Goal: Task Accomplishment & Management: Manage account settings

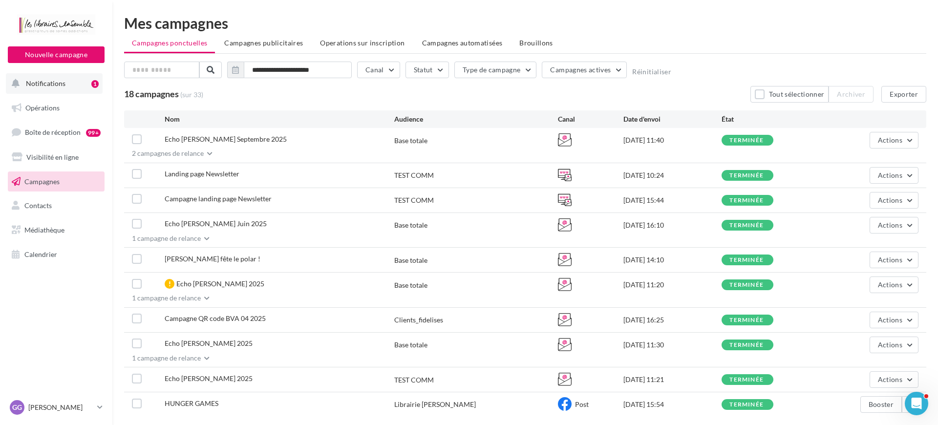
click at [66, 77] on button "Notifications 1" at bounding box center [54, 83] width 97 height 21
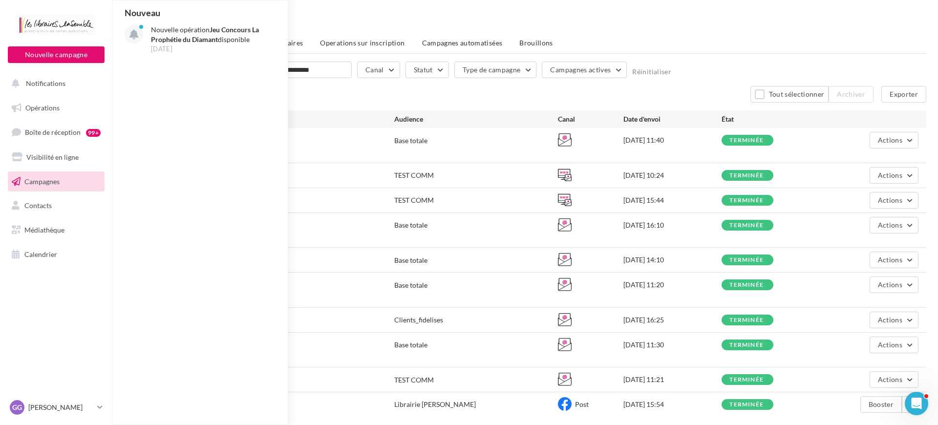
click at [430, 23] on div "Mes campagnes" at bounding box center [525, 23] width 802 height 15
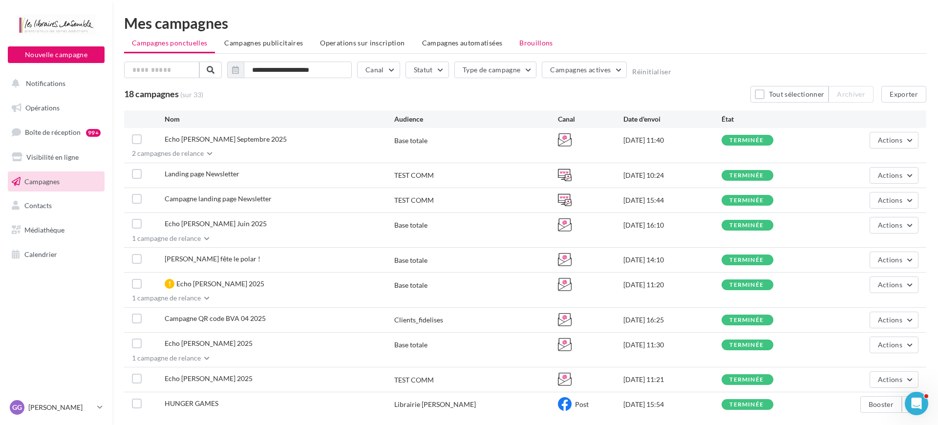
click at [519, 41] on span "Brouillons" at bounding box center [536, 43] width 34 height 8
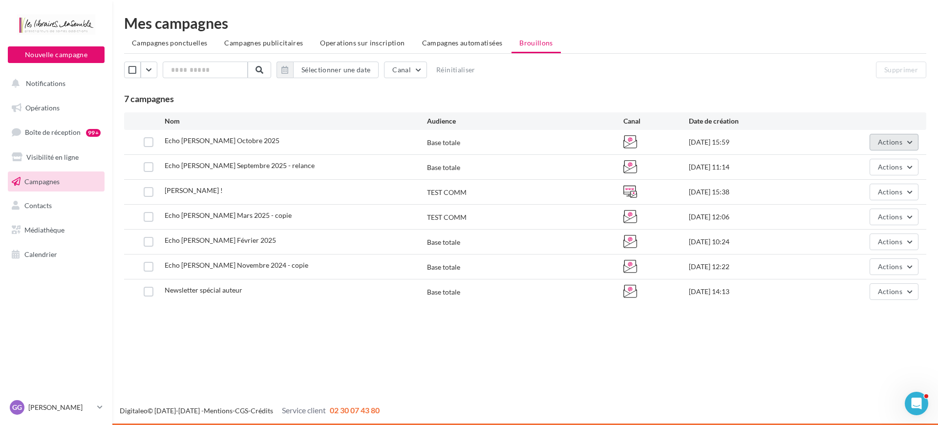
click at [905, 144] on button "Actions" at bounding box center [893, 142] width 49 height 17
click at [857, 164] on button "Editer" at bounding box center [870, 164] width 98 height 25
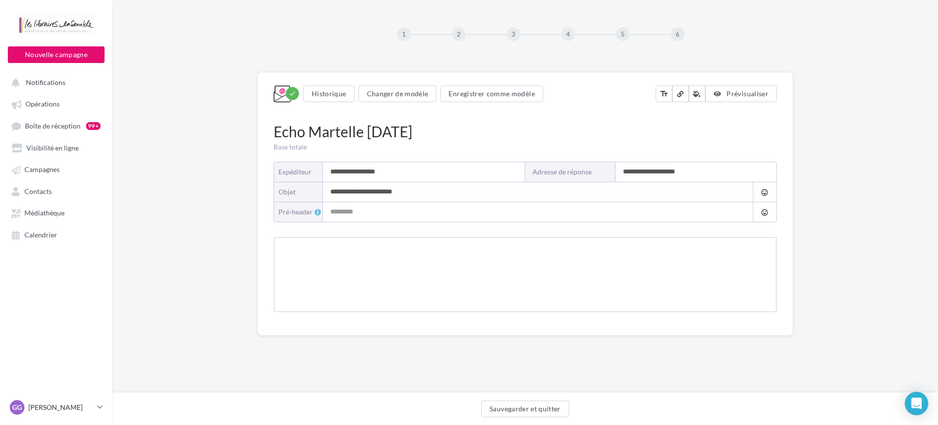
type input "**********"
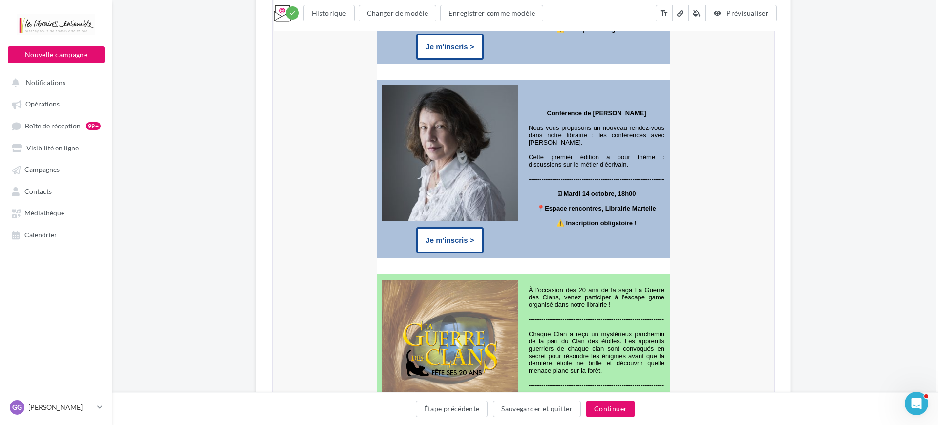
scroll to position [2431, 2]
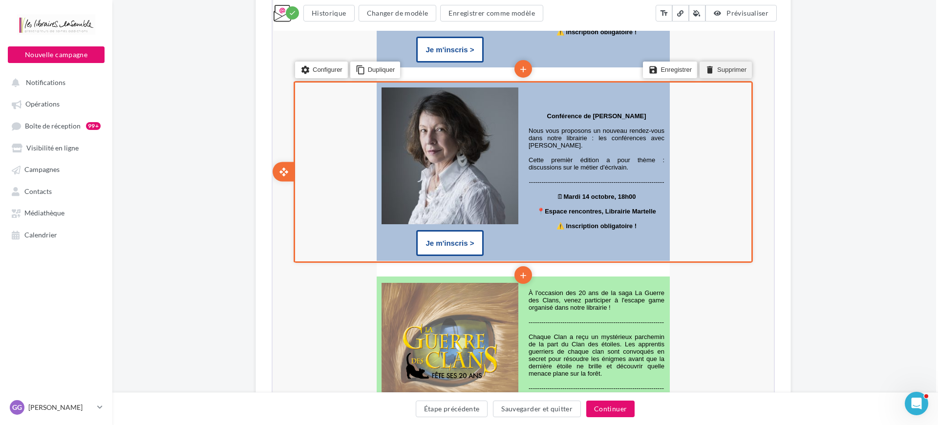
click at [732, 77] on li "delete Supprimer" at bounding box center [724, 69] width 52 height 17
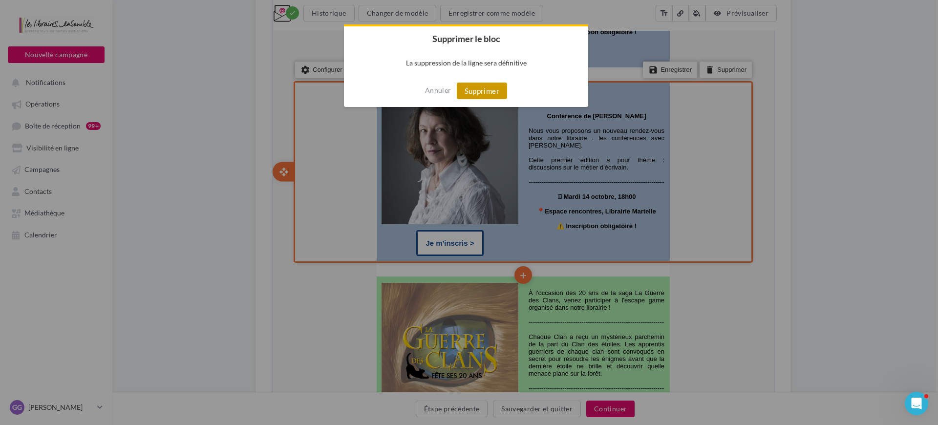
click at [485, 86] on button "Supprimer" at bounding box center [482, 91] width 50 height 17
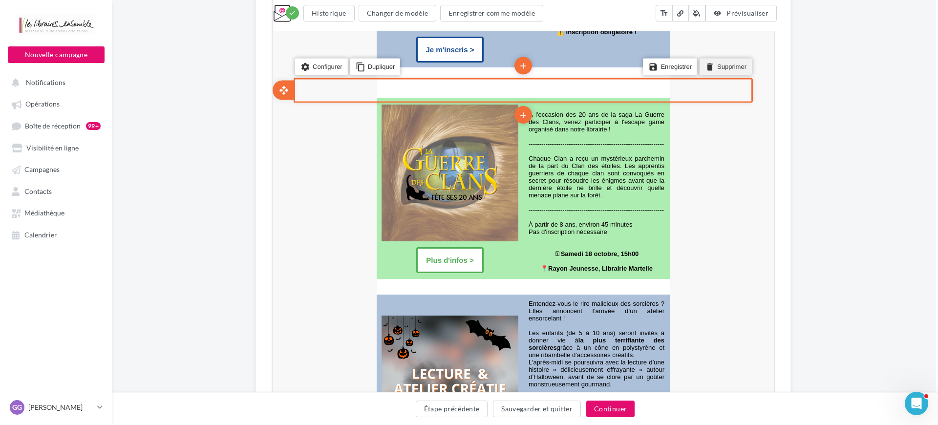
click at [726, 74] on li "delete Supprimer" at bounding box center [724, 65] width 52 height 17
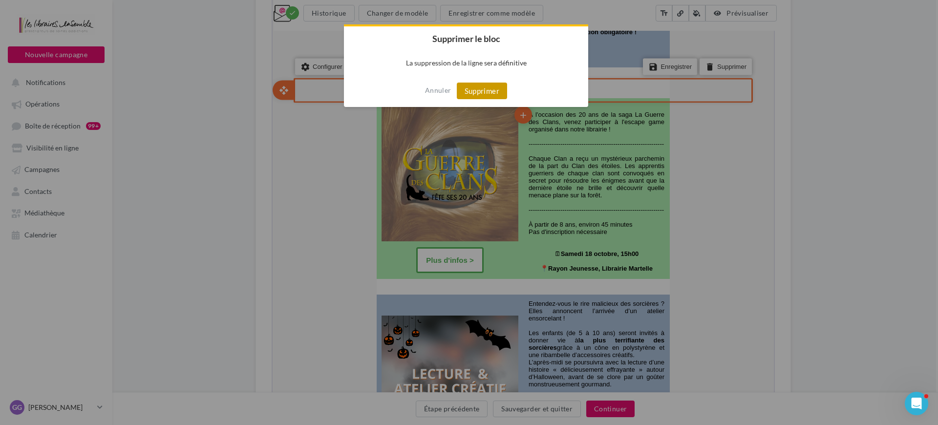
click at [486, 88] on button "Supprimer" at bounding box center [482, 91] width 50 height 17
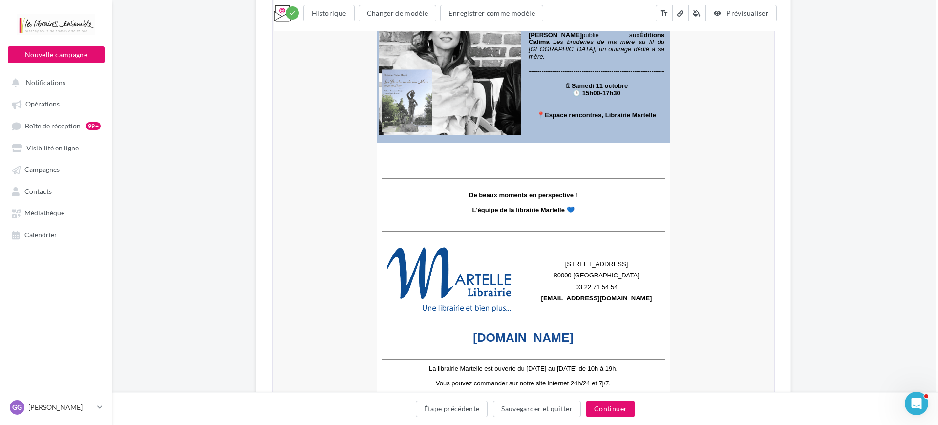
scroll to position [3320, 2]
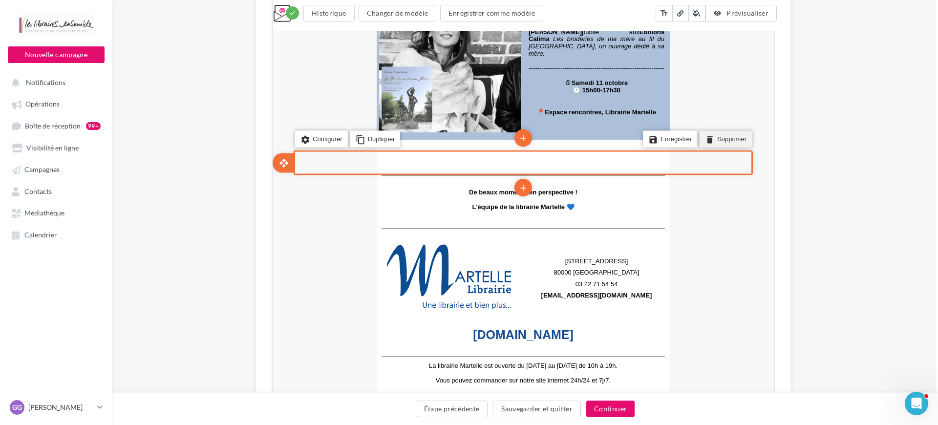
click at [719, 147] on li "delete Supprimer" at bounding box center [724, 138] width 52 height 17
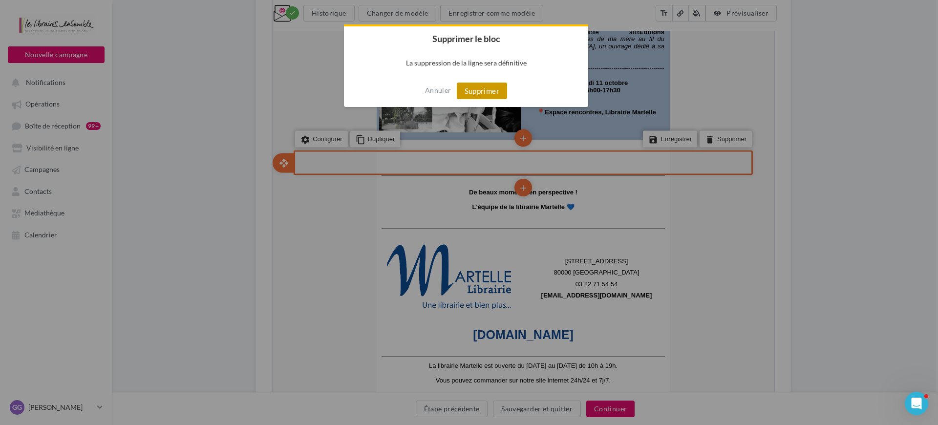
click at [505, 94] on button "Supprimer" at bounding box center [482, 91] width 50 height 17
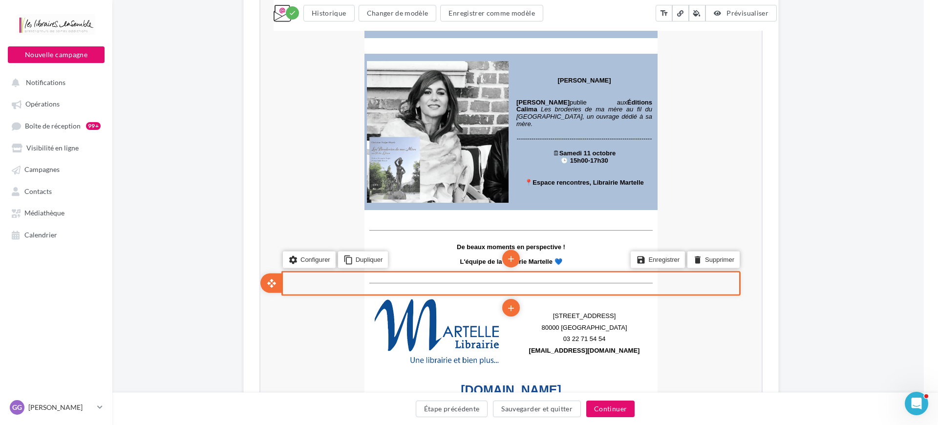
scroll to position [3249, 14]
click at [613, 411] on button "Continuer" at bounding box center [610, 409] width 48 height 17
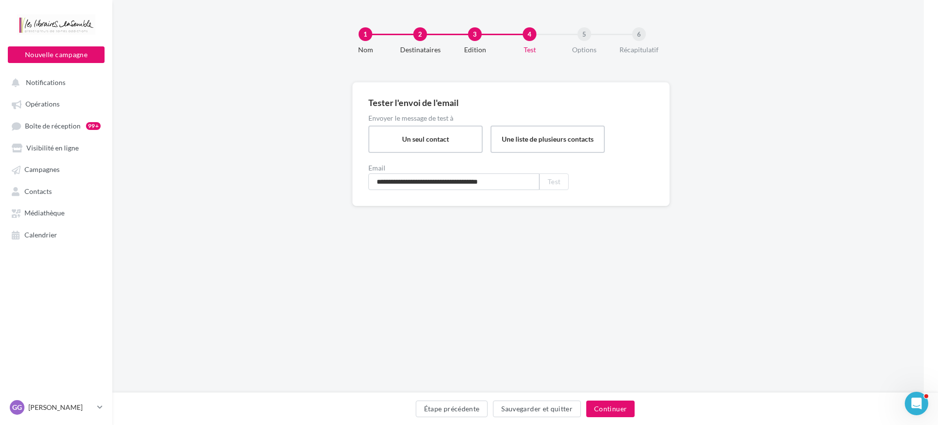
scroll to position [0, 14]
drag, startPoint x: 433, startPoint y: 184, endPoint x: 366, endPoint y: 182, distance: 66.5
click at [366, 182] on div "**********" at bounding box center [510, 145] width 317 height 127
type input "**********"
click at [555, 184] on button "Test" at bounding box center [553, 184] width 29 height 17
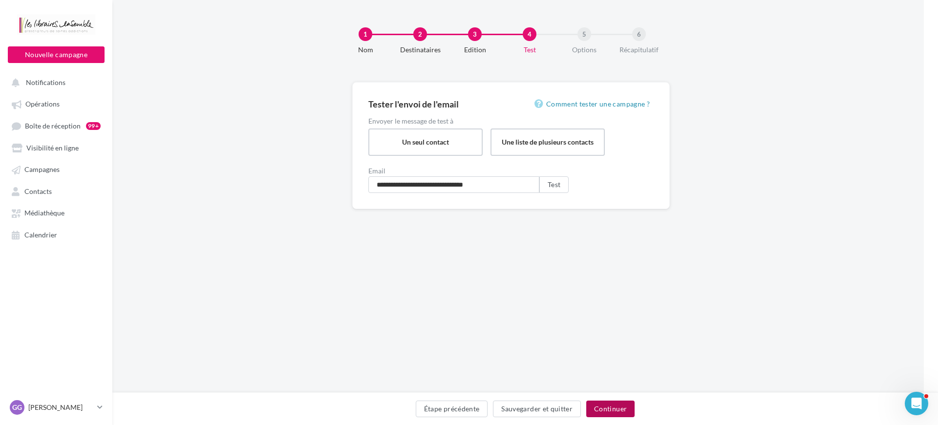
click at [597, 402] on button "Continuer" at bounding box center [610, 409] width 48 height 17
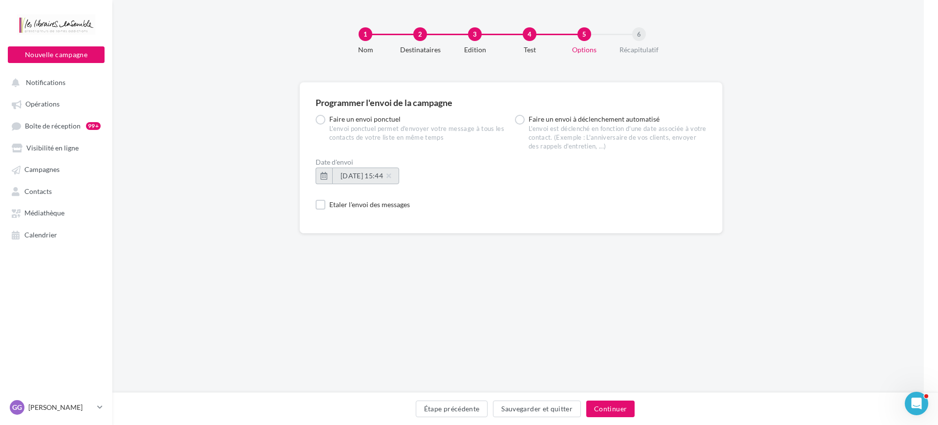
click at [370, 174] on span "22/09/2025 à 15:44" at bounding box center [365, 175] width 50 height 8
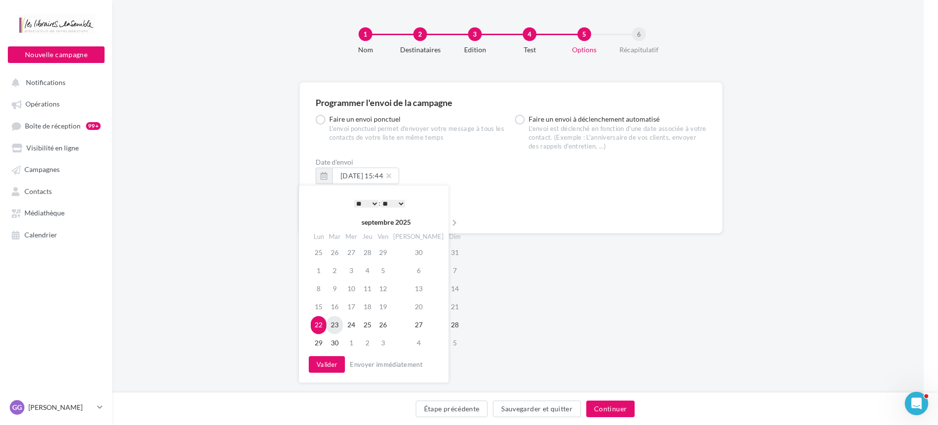
click at [333, 321] on td "23" at bounding box center [334, 325] width 17 height 18
click at [602, 409] on button "Continuer" at bounding box center [610, 409] width 48 height 17
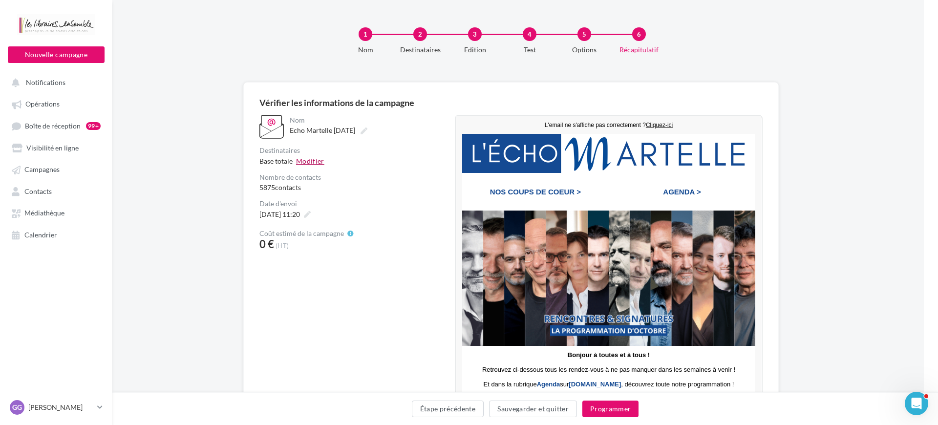
click at [306, 161] on button "Modifier" at bounding box center [310, 161] width 28 height 10
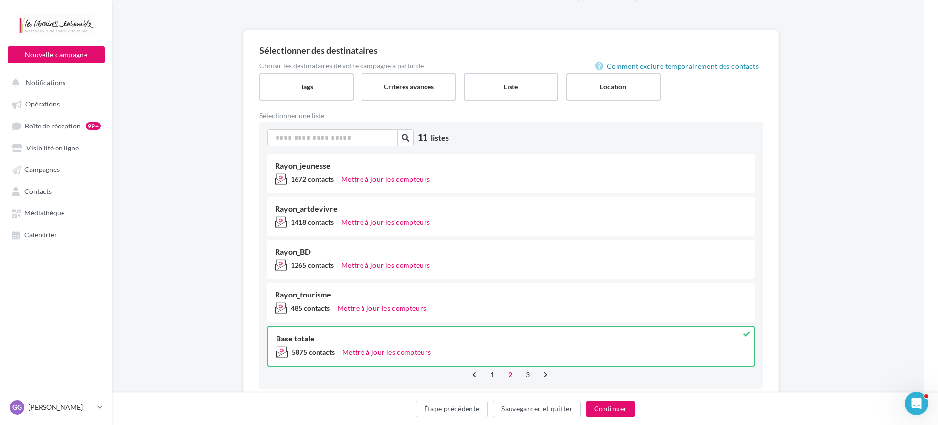
scroll to position [80, 14]
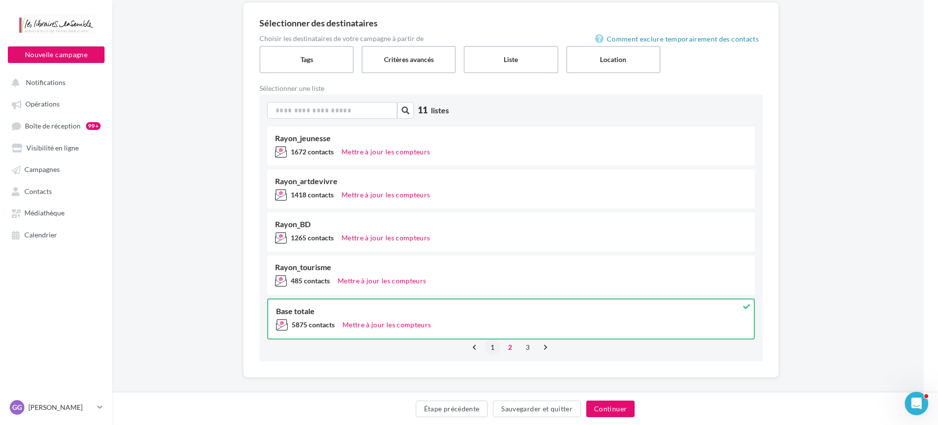
click at [490, 348] on link "1" at bounding box center [493, 347] width 16 height 16
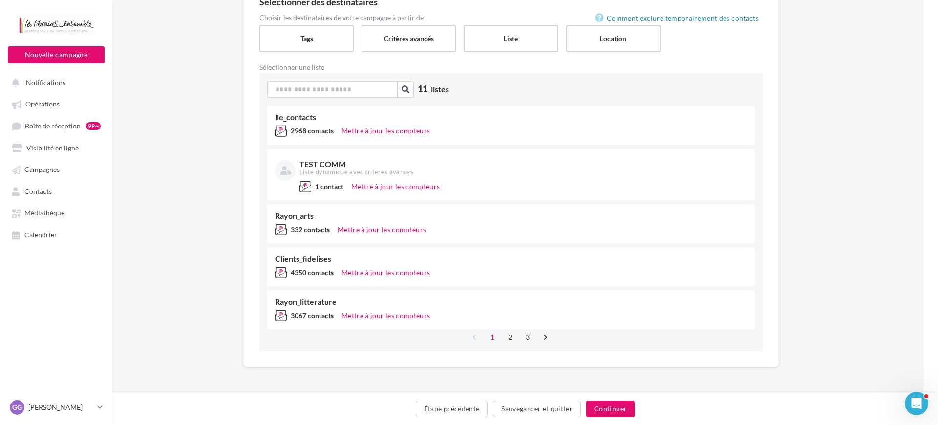
scroll to position [101, 14]
click at [522, 339] on link "3" at bounding box center [528, 337] width 16 height 16
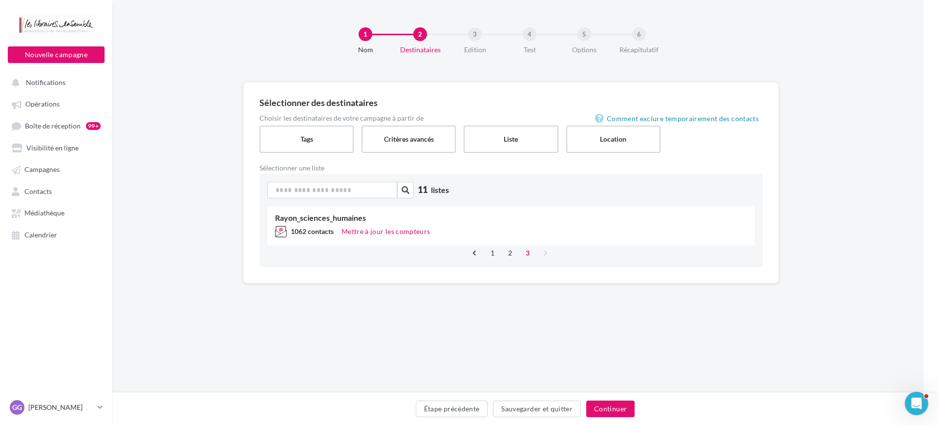
scroll to position [0, 14]
click at [509, 255] on link "2" at bounding box center [510, 253] width 16 height 16
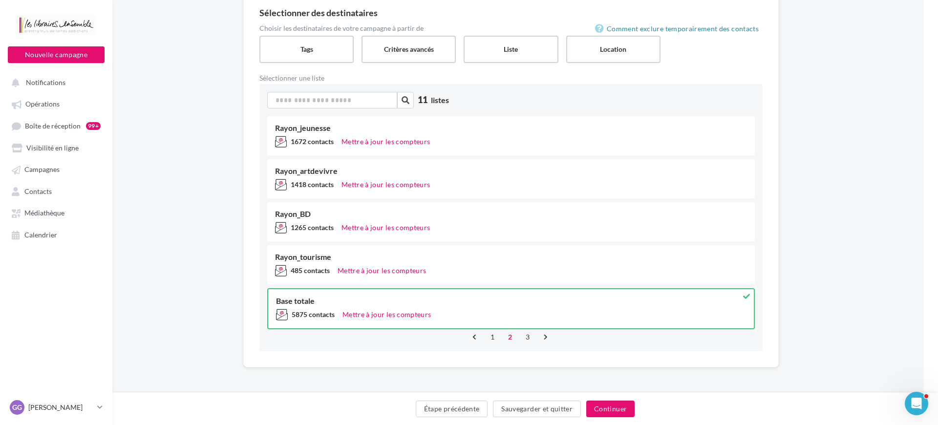
scroll to position [90, 14]
click at [493, 337] on link "1" at bounding box center [493, 337] width 16 height 16
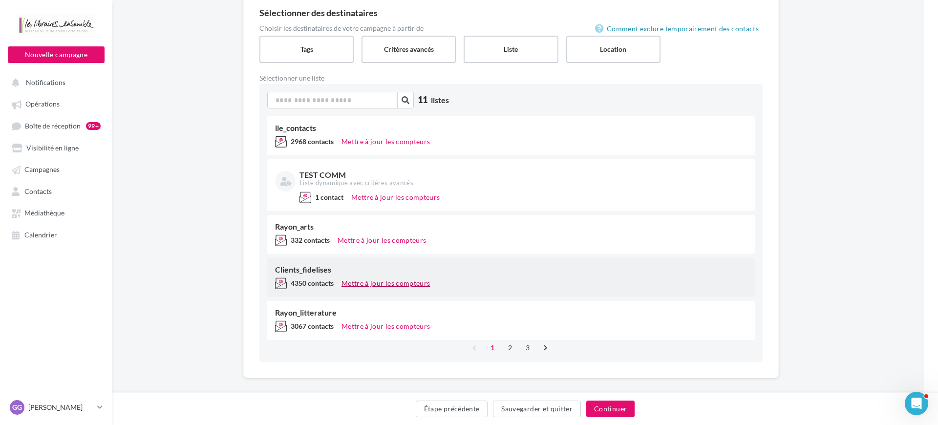
click at [415, 284] on button "Mettre à jour les compteurs" at bounding box center [386, 283] width 96 height 12
click at [508, 347] on link "2" at bounding box center [510, 346] width 16 height 16
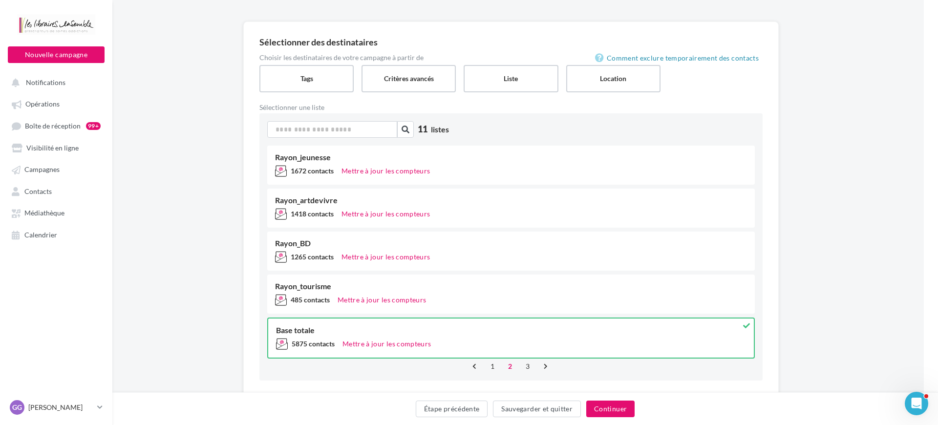
scroll to position [53, 14]
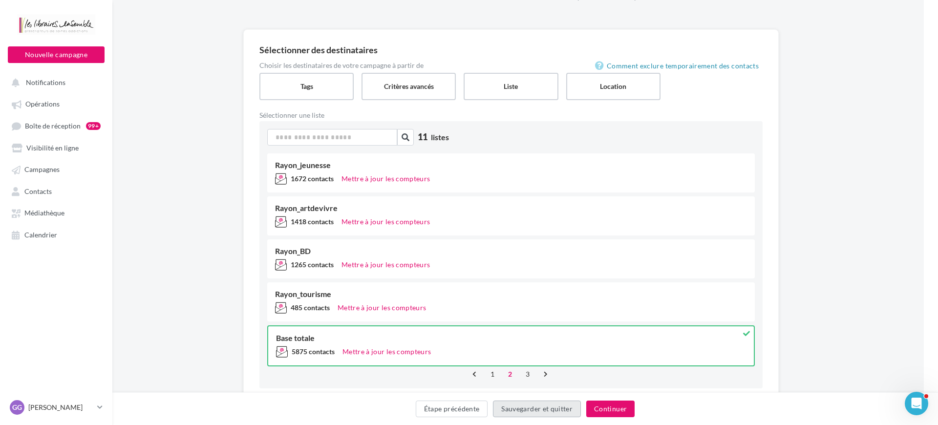
click at [529, 405] on button "Sauvegarder et quitter" at bounding box center [537, 409] width 88 height 17
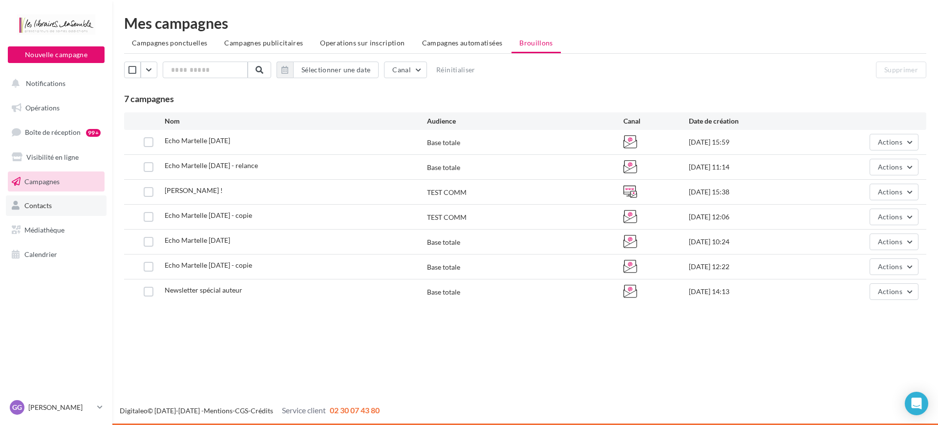
click at [86, 194] on ul "Opérations Boîte de réception 99+ Visibilité en ligne Campagnes Contacts Médiat…" at bounding box center [56, 181] width 105 height 175
click at [86, 198] on link "Contacts" at bounding box center [56, 205] width 101 height 21
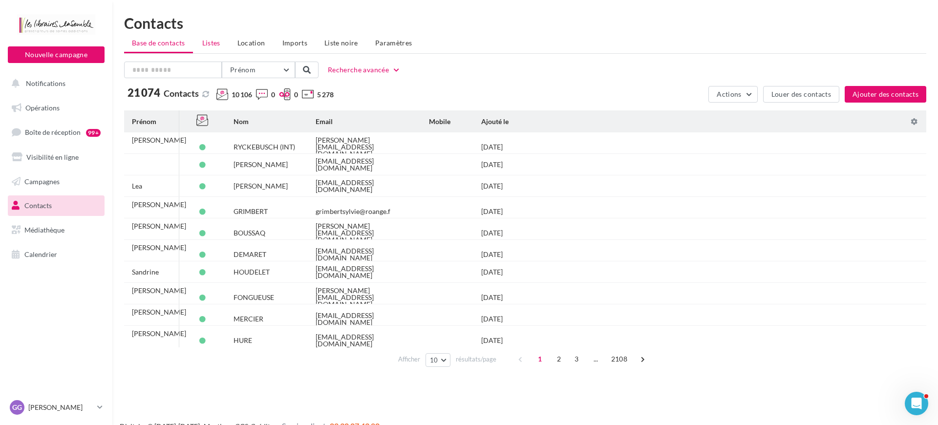
drag, startPoint x: 190, startPoint y: 42, endPoint x: 197, endPoint y: 43, distance: 6.4
click at [191, 43] on ul "Base de contacts Listes Location Imports Liste noire Paramètres" at bounding box center [525, 44] width 802 height 20
click at [207, 42] on span "Listes" at bounding box center [211, 43] width 18 height 8
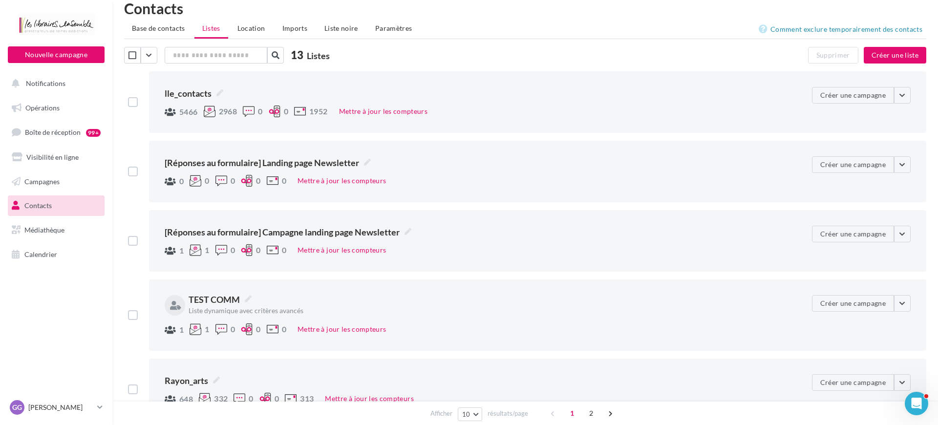
scroll to position [25, 0]
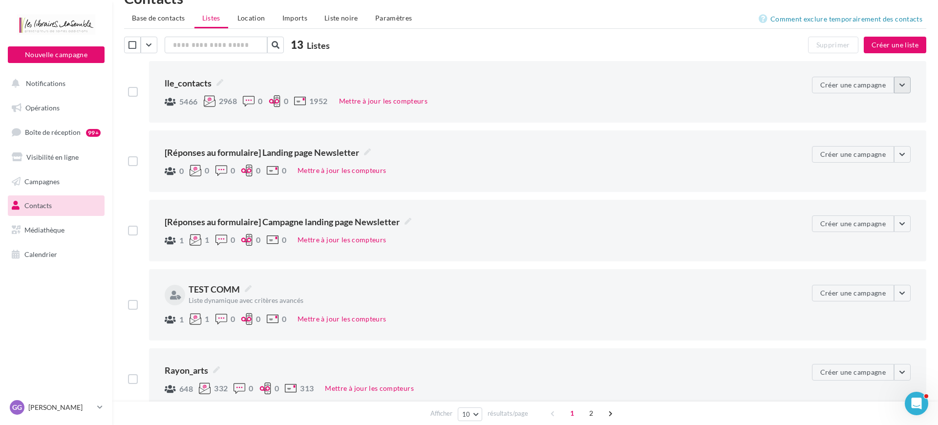
click at [904, 87] on button "button" at bounding box center [902, 85] width 17 height 17
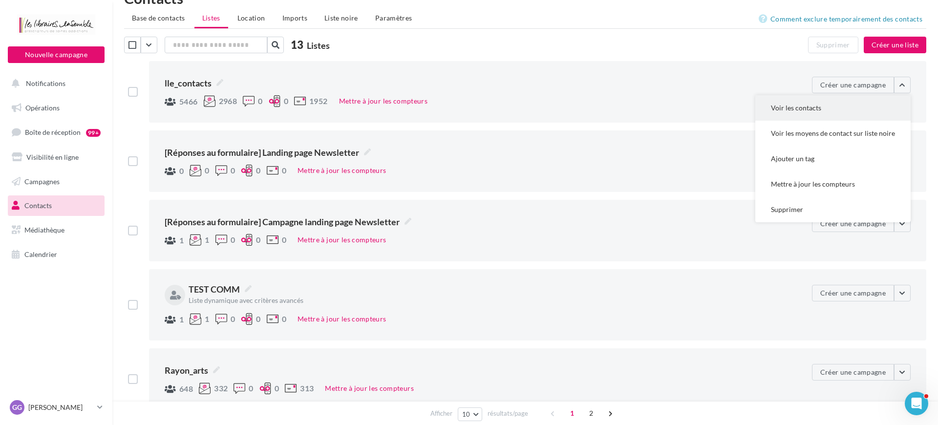
click at [861, 106] on button "Voir les contacts" at bounding box center [832, 107] width 155 height 25
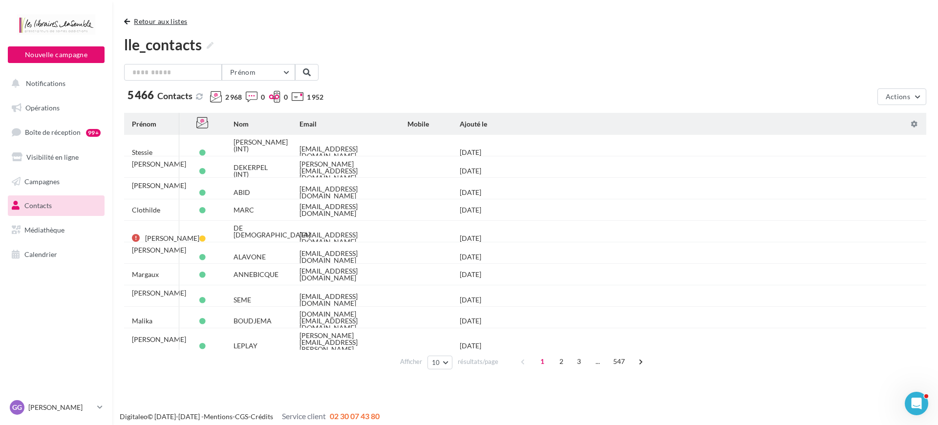
click at [127, 21] on span "button" at bounding box center [127, 21] width 6 height 7
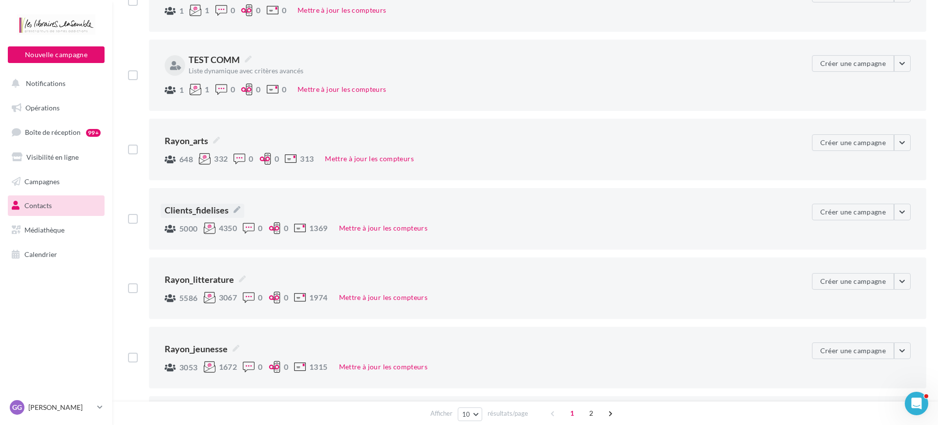
scroll to position [254, 0]
click at [900, 213] on button "button" at bounding box center [902, 212] width 17 height 17
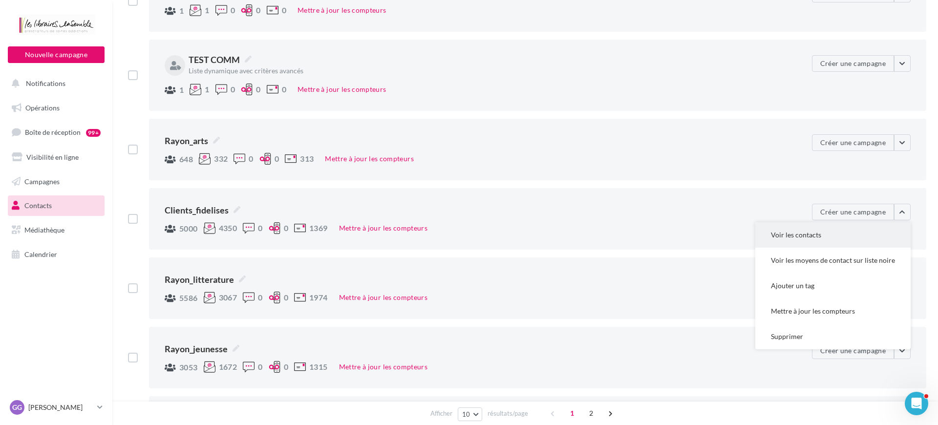
click at [847, 232] on button "Voir les contacts" at bounding box center [832, 234] width 155 height 25
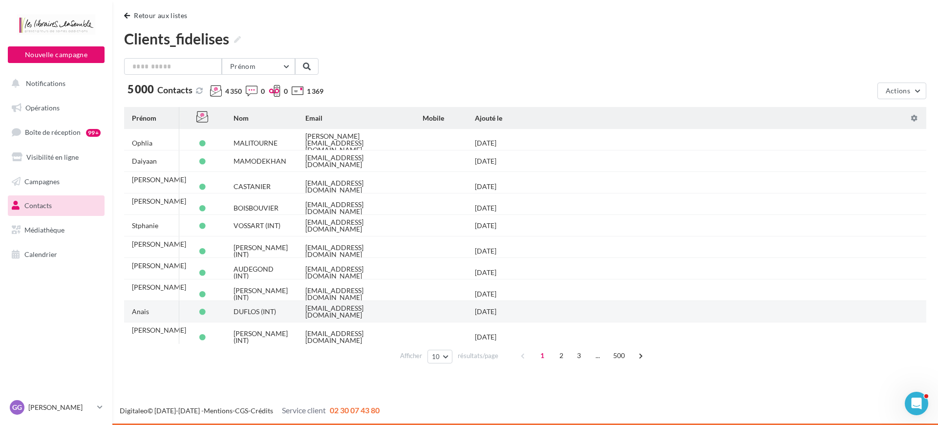
scroll to position [6, 0]
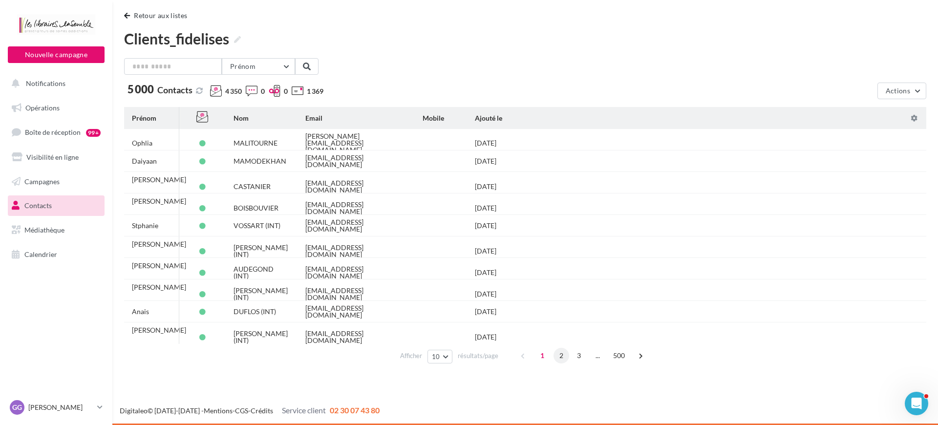
click at [557, 356] on span "2" at bounding box center [561, 356] width 16 height 16
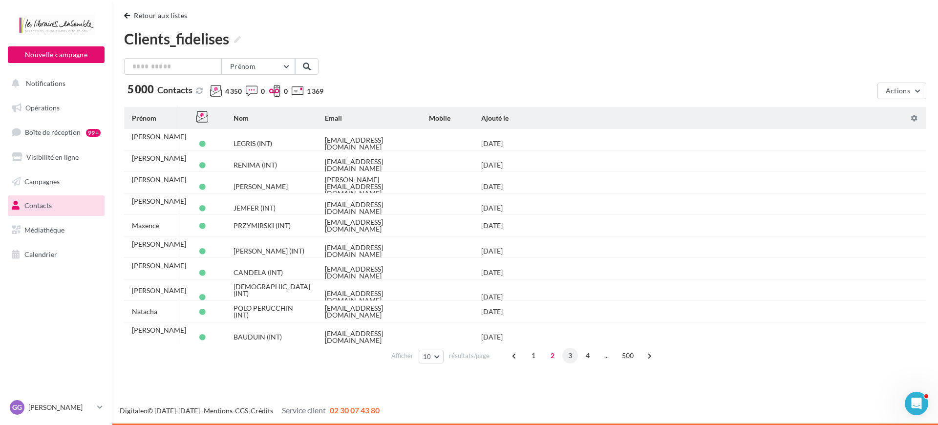
click at [565, 357] on span "3" at bounding box center [570, 356] width 16 height 16
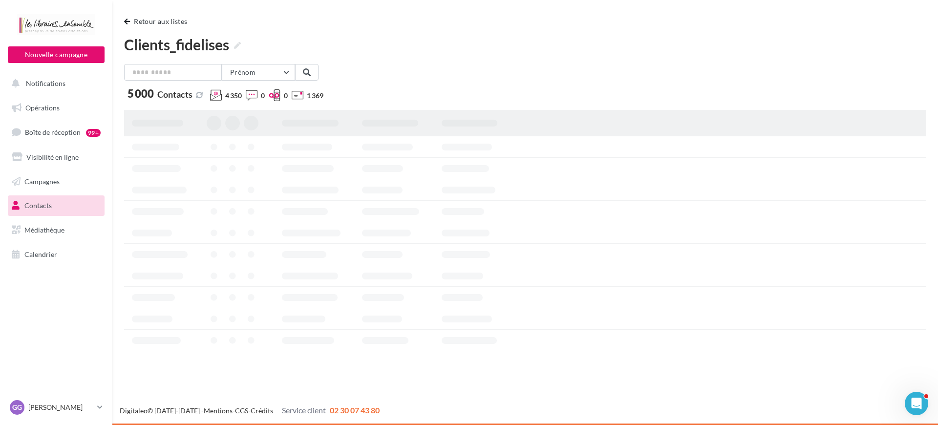
scroll to position [0, 0]
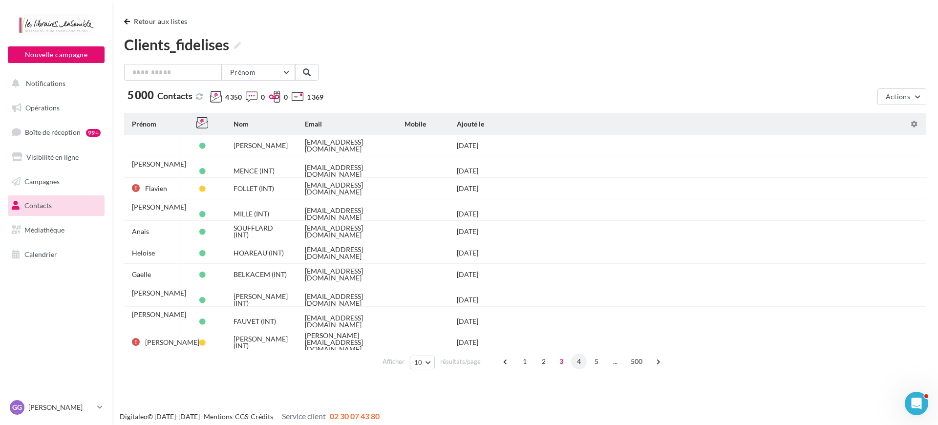
click at [573, 362] on span "4" at bounding box center [579, 362] width 16 height 16
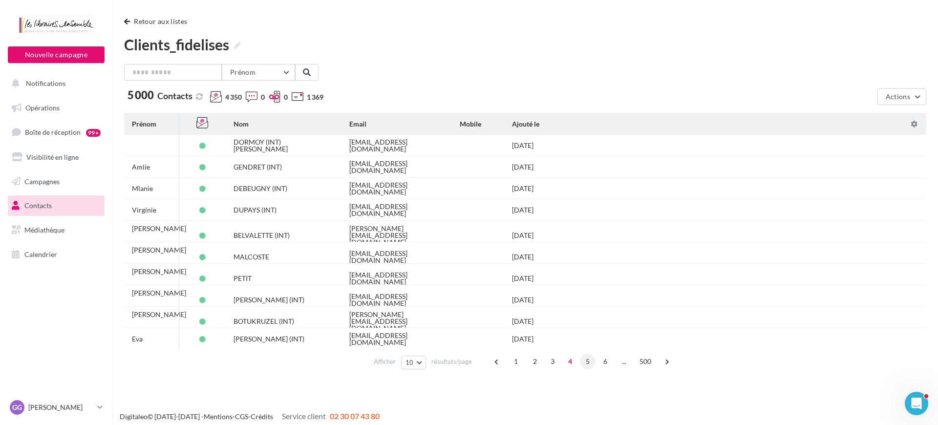
click at [586, 362] on span "5" at bounding box center [588, 362] width 16 height 16
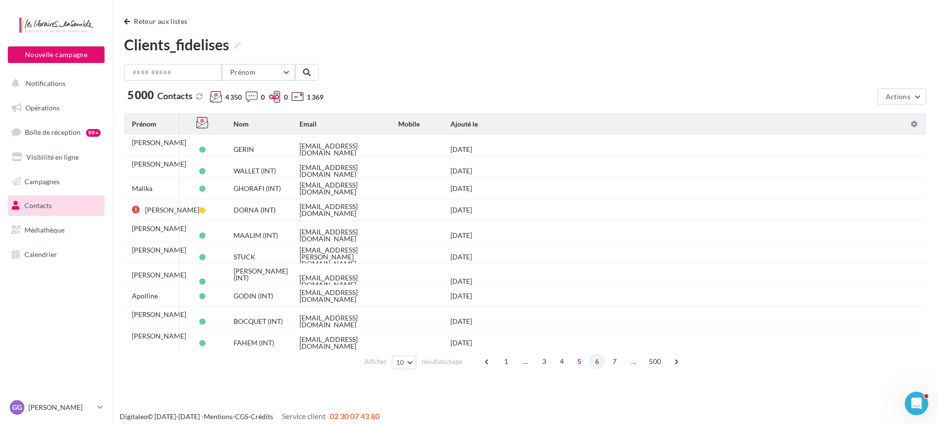
click at [592, 363] on span "6" at bounding box center [597, 362] width 16 height 16
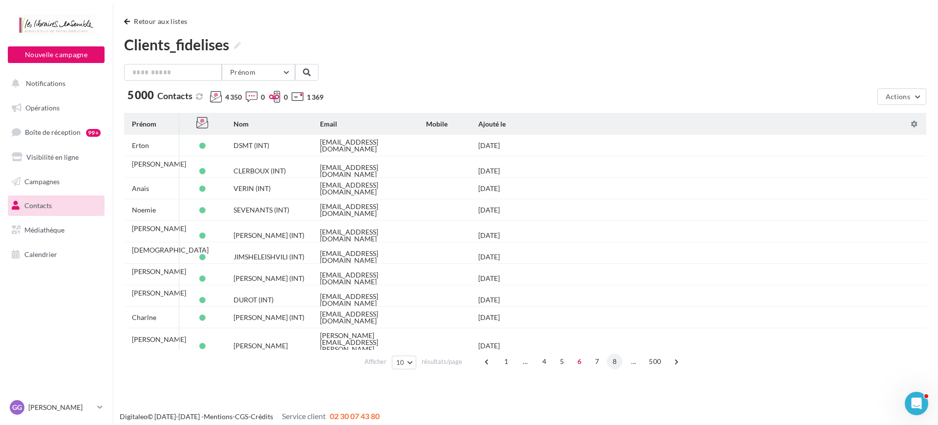
click at [614, 363] on span "8" at bounding box center [615, 362] width 16 height 16
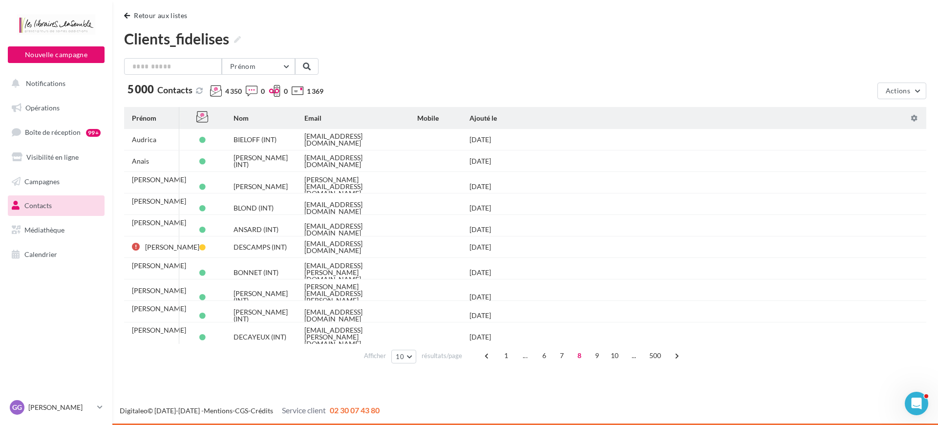
scroll to position [6, 0]
click at [614, 357] on span "10" at bounding box center [615, 356] width 16 height 16
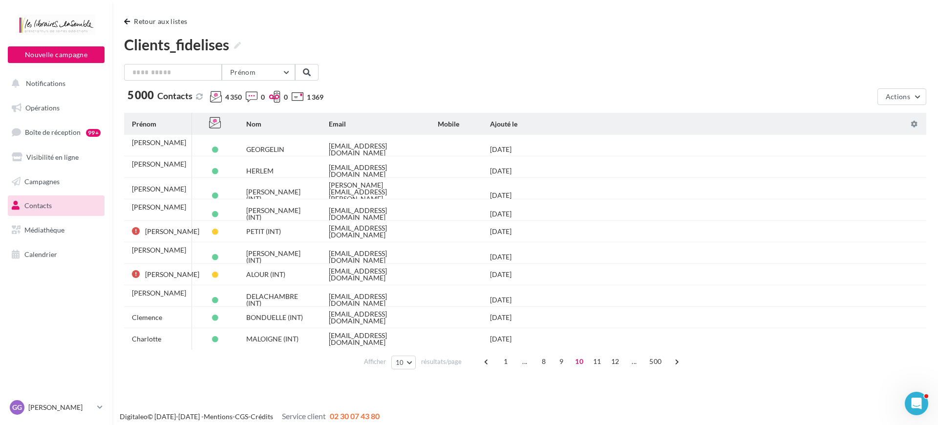
click at [122, 15] on div "**********" at bounding box center [524, 202] width 825 height 404
click at [125, 18] on button "Retour aux listes" at bounding box center [157, 22] width 67 height 12
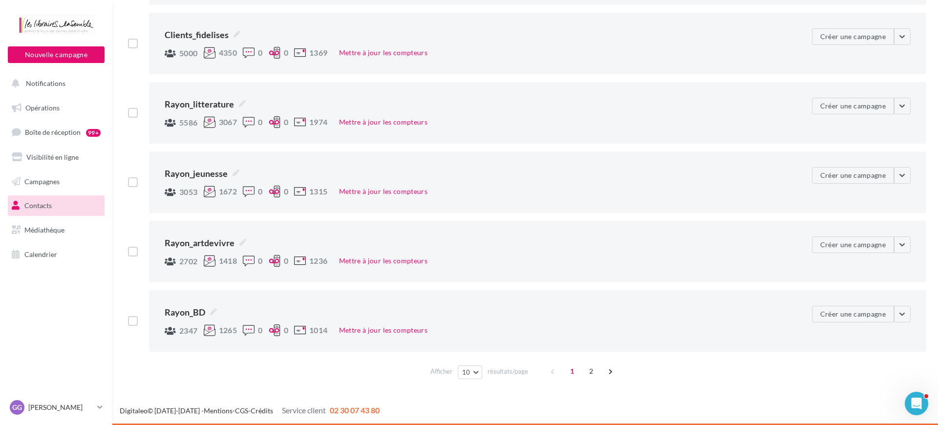
scroll to position [430, 0]
click at [592, 371] on span "2" at bounding box center [591, 371] width 16 height 16
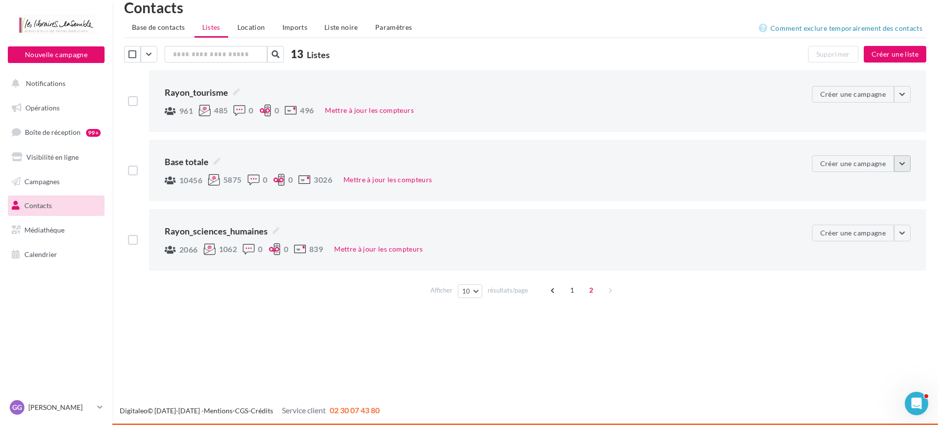
click at [899, 165] on button "button" at bounding box center [902, 163] width 17 height 17
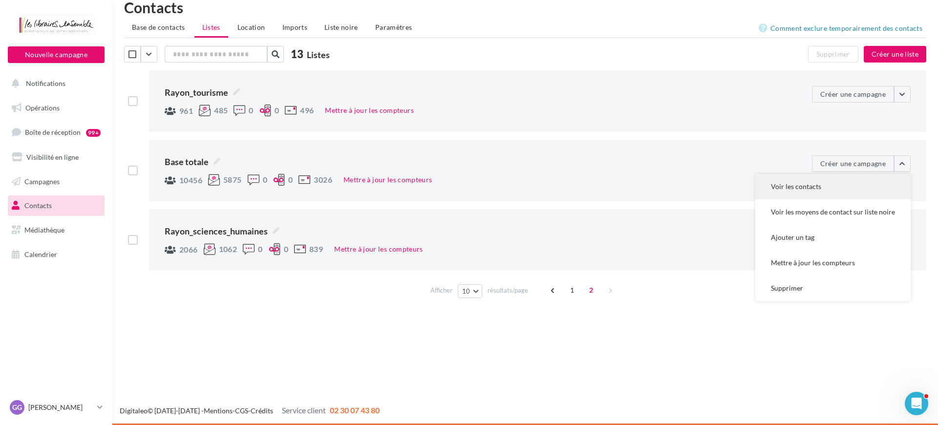
click at [838, 186] on button "Voir les contacts" at bounding box center [832, 186] width 155 height 25
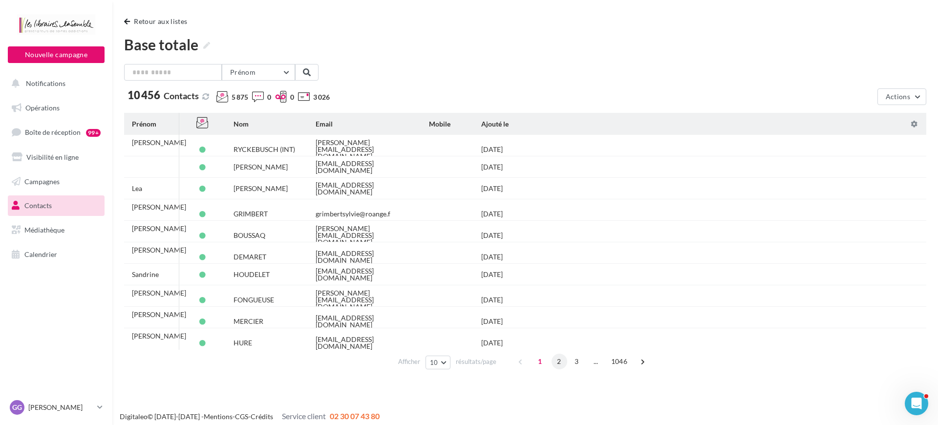
click at [558, 363] on span "2" at bounding box center [559, 362] width 16 height 16
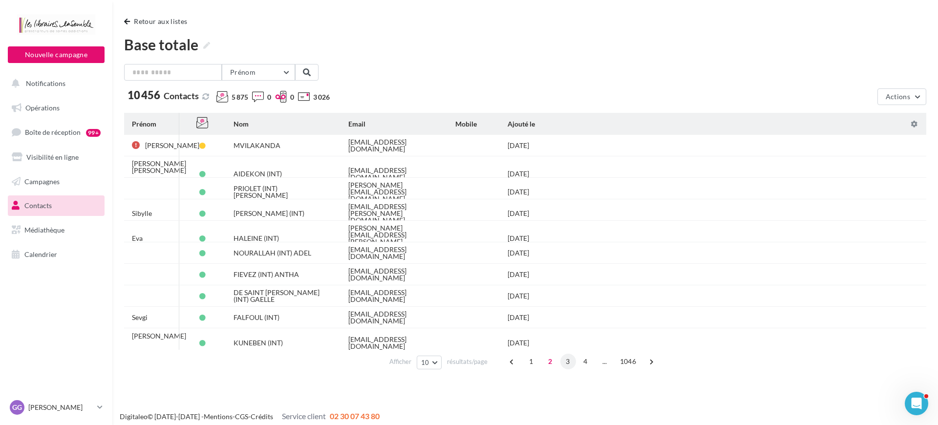
click at [564, 364] on span "3" at bounding box center [568, 362] width 16 height 16
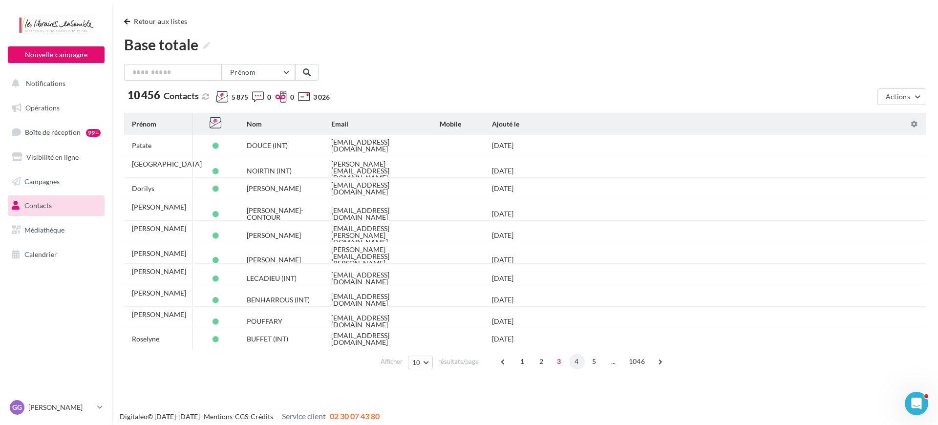
click at [572, 363] on span "4" at bounding box center [577, 362] width 16 height 16
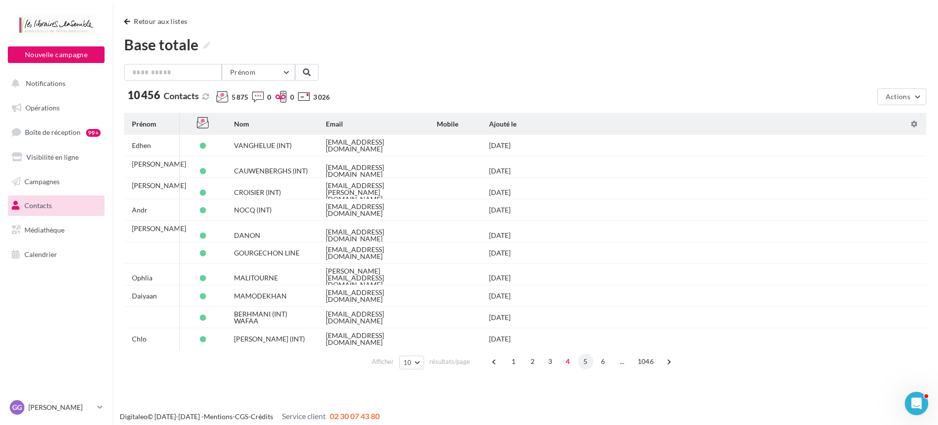
click at [582, 364] on span "5" at bounding box center [586, 362] width 16 height 16
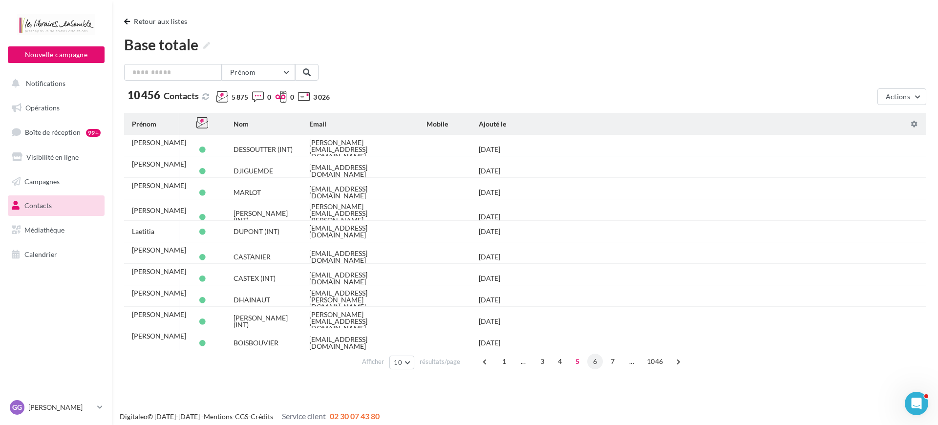
click at [594, 364] on span "6" at bounding box center [595, 362] width 16 height 16
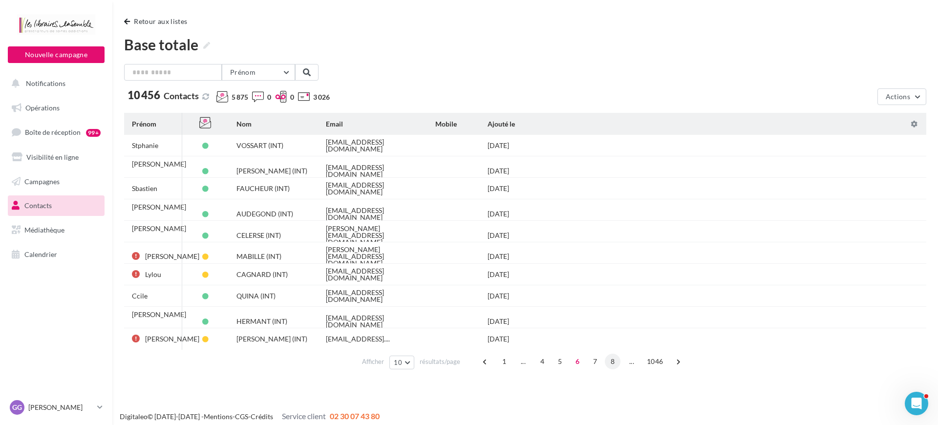
click at [612, 364] on span "8" at bounding box center [613, 362] width 16 height 16
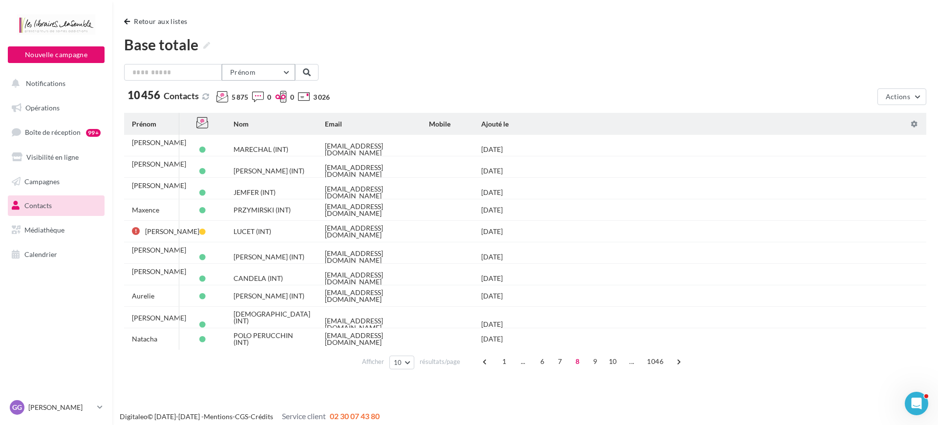
click at [245, 80] on button "Prénom" at bounding box center [258, 72] width 73 height 17
click at [234, 111] on button "Nom" at bounding box center [221, 122] width 147 height 25
click at [192, 73] on input "text" at bounding box center [173, 72] width 98 height 17
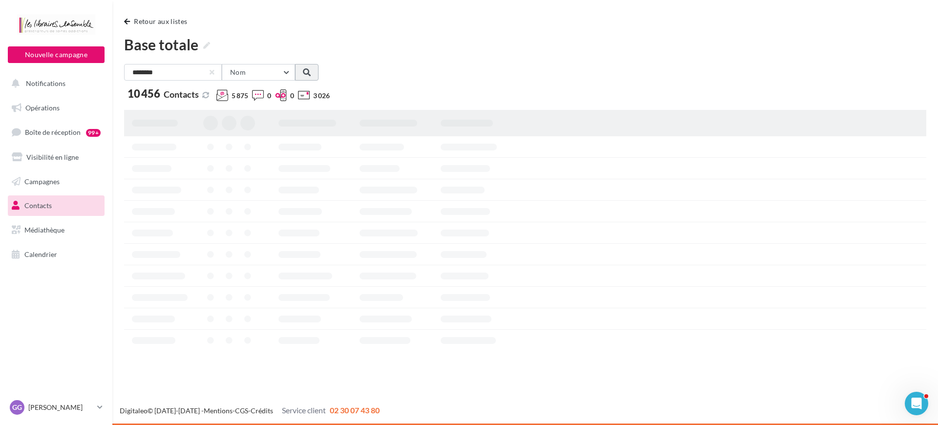
click at [301, 68] on button at bounding box center [306, 72] width 23 height 17
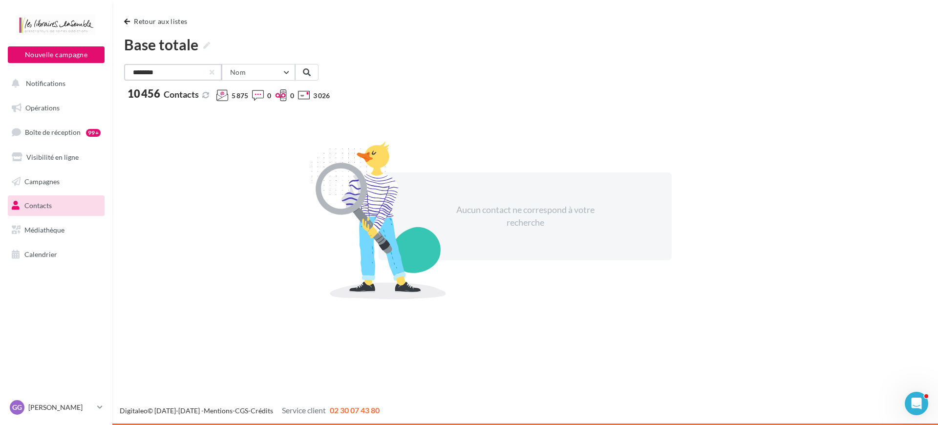
click at [182, 71] on input "********" at bounding box center [173, 72] width 98 height 17
click at [168, 76] on input "********" at bounding box center [173, 72] width 98 height 17
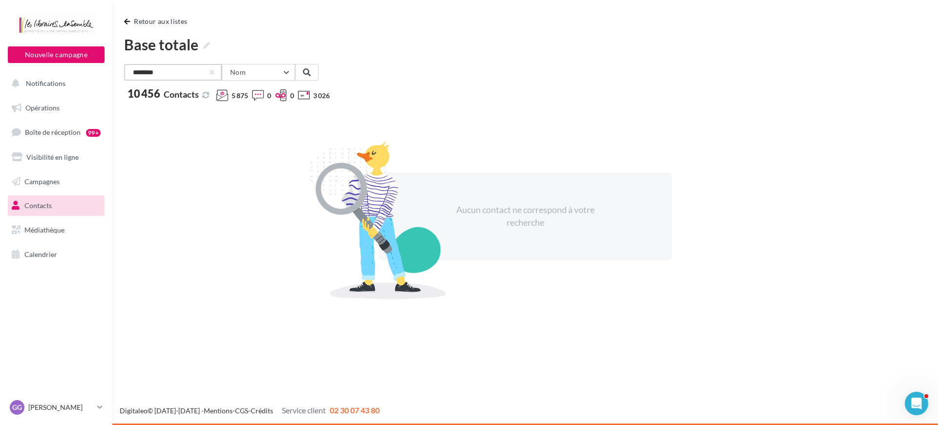
click at [168, 76] on input "********" at bounding box center [173, 72] width 98 height 17
type input "*****"
click at [131, 22] on button "Retour aux listes" at bounding box center [157, 22] width 67 height 12
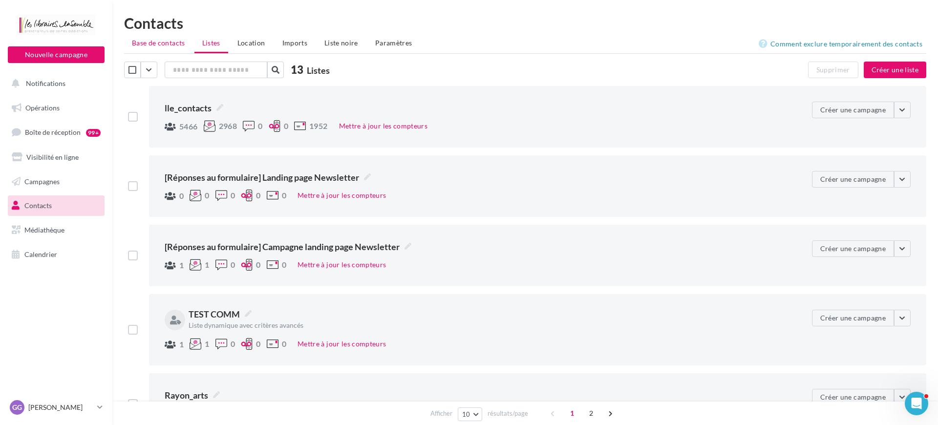
click at [168, 45] on span "Base de contacts" at bounding box center [158, 43] width 53 height 8
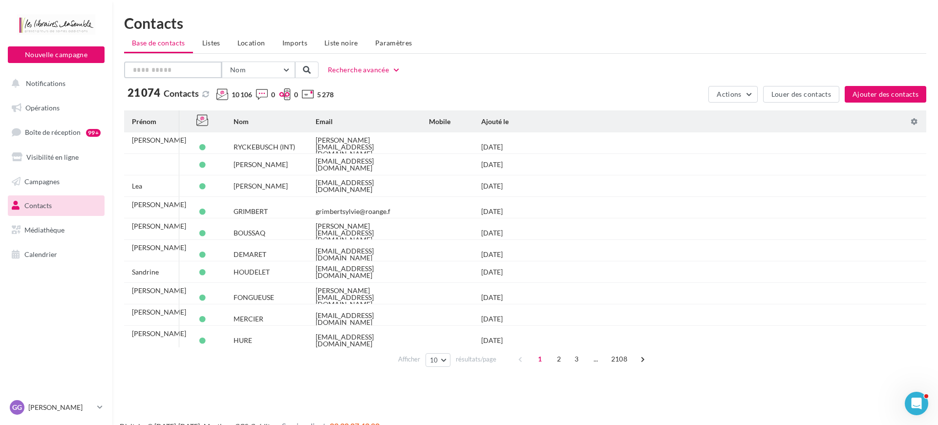
click at [173, 70] on input "text" at bounding box center [173, 70] width 98 height 17
type input "*****"
click at [310, 70] on span at bounding box center [307, 70] width 8 height 8
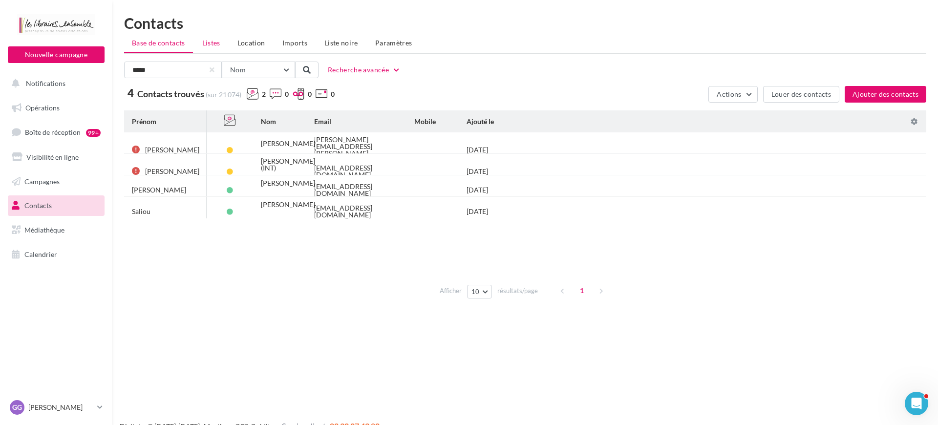
click at [214, 42] on span "Listes" at bounding box center [211, 43] width 18 height 8
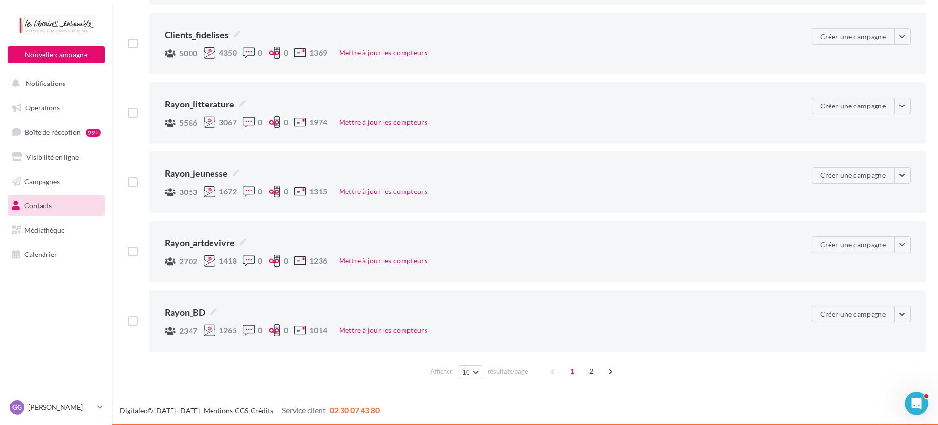
scroll to position [430, 0]
click at [588, 367] on span "2" at bounding box center [591, 371] width 16 height 16
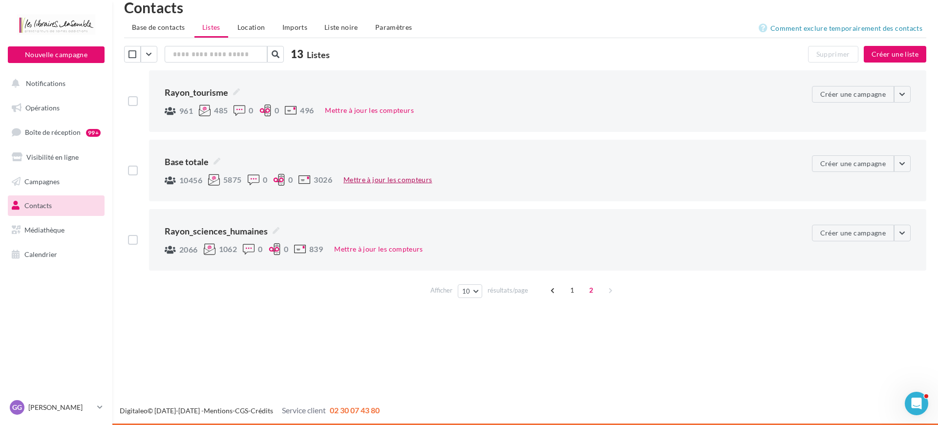
click at [408, 180] on button "Mettre à jour les compteurs" at bounding box center [387, 180] width 96 height 12
click at [907, 163] on button "button" at bounding box center [902, 163] width 17 height 17
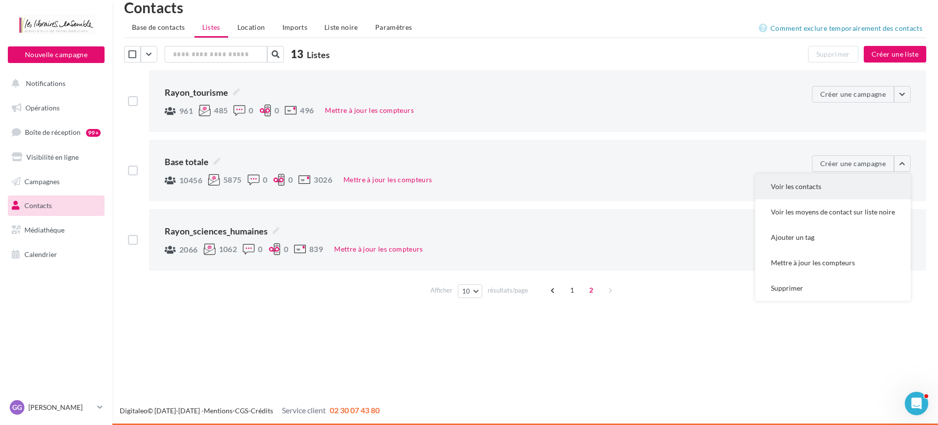
click at [851, 188] on button "Voir les contacts" at bounding box center [832, 186] width 155 height 25
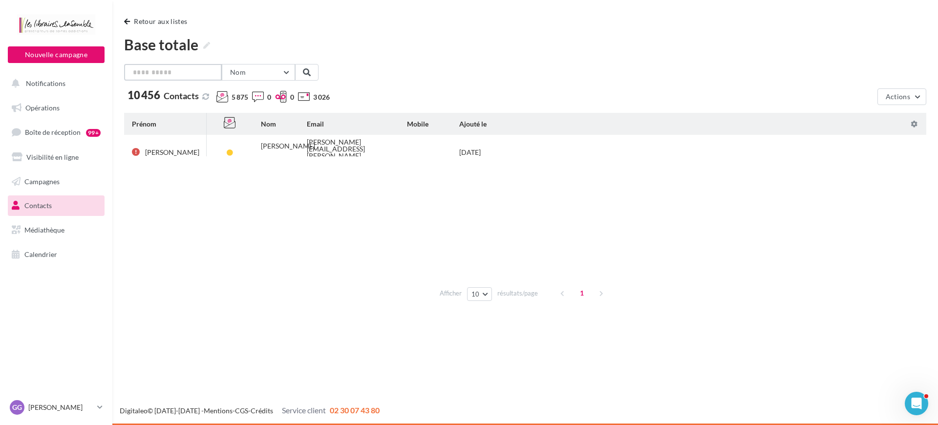
click at [166, 78] on input "text" at bounding box center [173, 72] width 98 height 17
click at [252, 75] on button "Nom" at bounding box center [258, 72] width 73 height 17
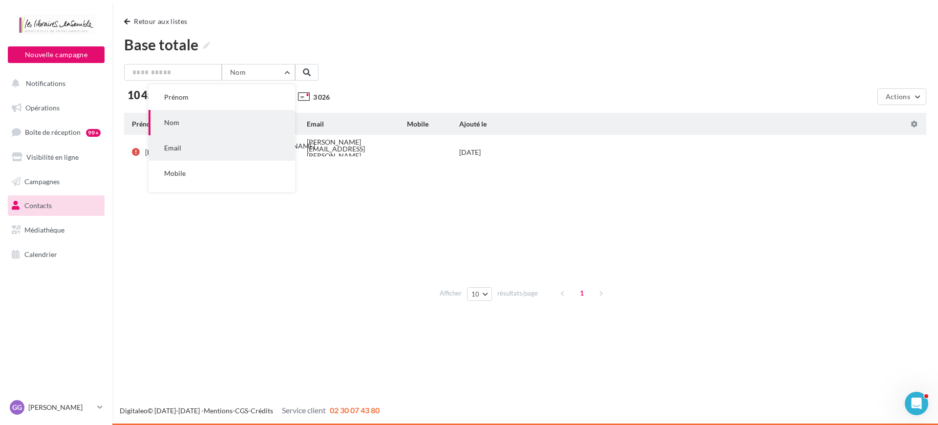
click at [214, 141] on button "Email" at bounding box center [221, 147] width 147 height 25
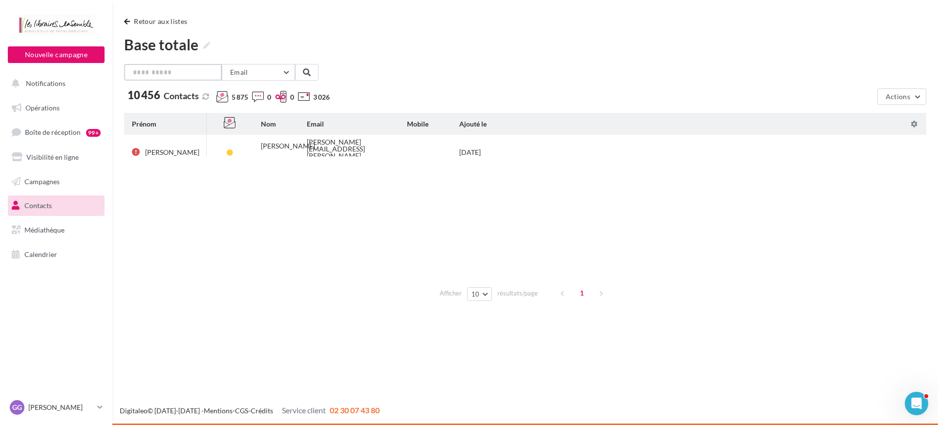
click at [188, 75] on input "text" at bounding box center [173, 72] width 98 height 17
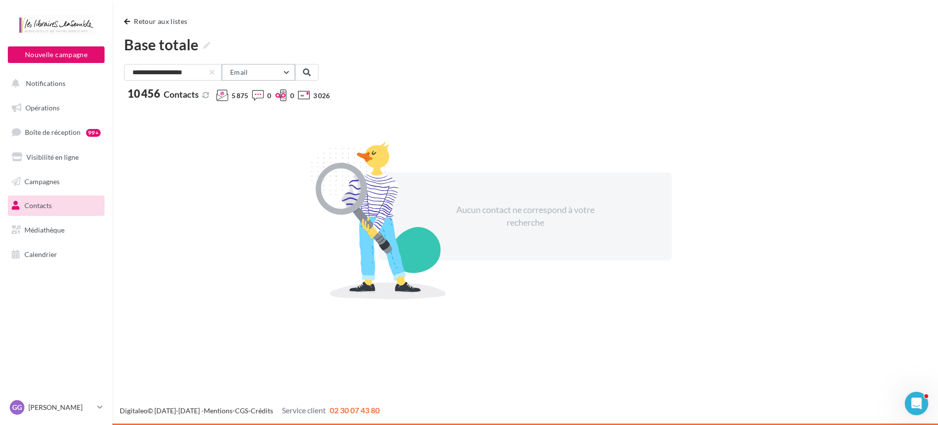
click at [282, 71] on button "Email" at bounding box center [258, 72] width 73 height 17
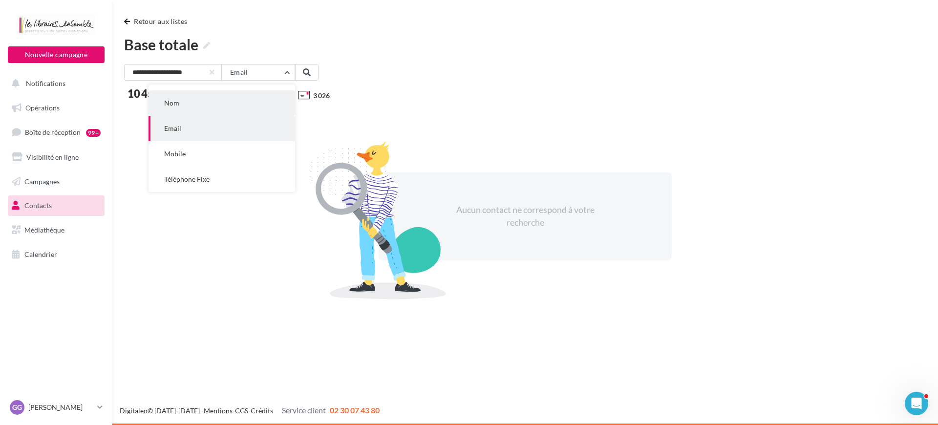
click at [222, 112] on button "Nom" at bounding box center [221, 102] width 147 height 25
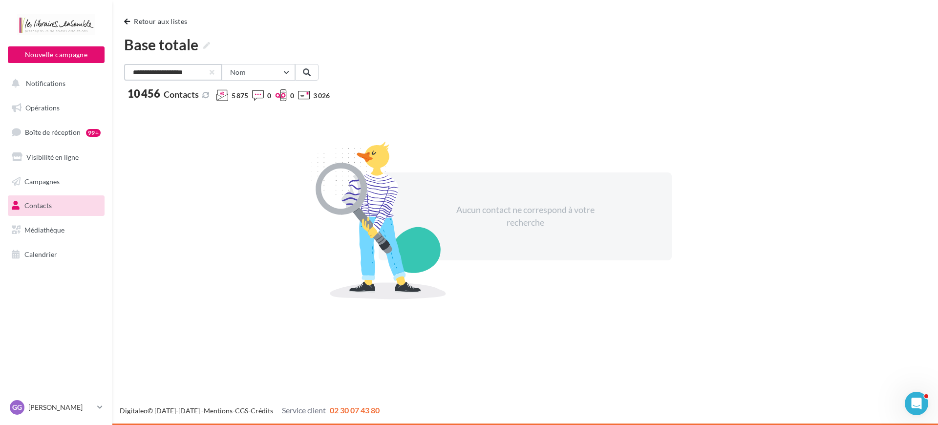
click at [195, 77] on input "**********" at bounding box center [173, 72] width 98 height 17
click at [178, 71] on input "**********" at bounding box center [173, 72] width 98 height 17
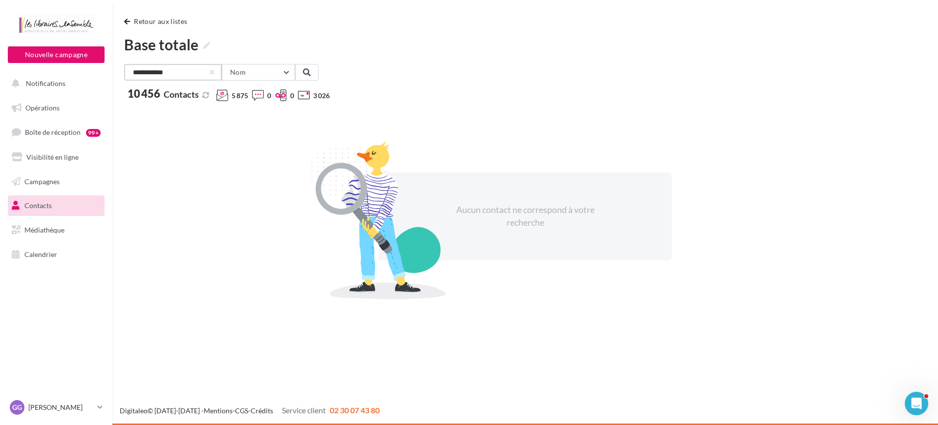
click at [178, 71] on input "**********" at bounding box center [173, 72] width 98 height 17
click at [148, 73] on input "**********" at bounding box center [173, 72] width 98 height 17
click at [165, 73] on input "**********" at bounding box center [173, 72] width 98 height 17
click at [150, 74] on input "**********" at bounding box center [173, 72] width 98 height 17
click at [147, 74] on input "**********" at bounding box center [173, 72] width 98 height 17
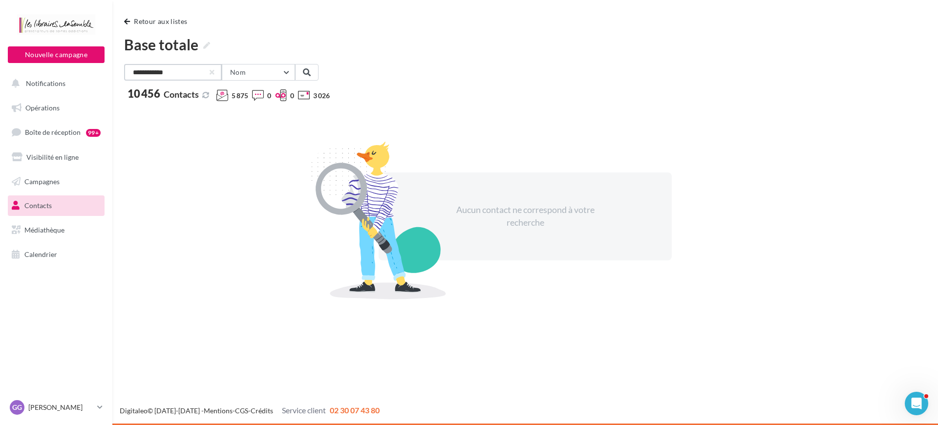
type input "**********"
click at [214, 74] on div at bounding box center [212, 72] width 4 height 4
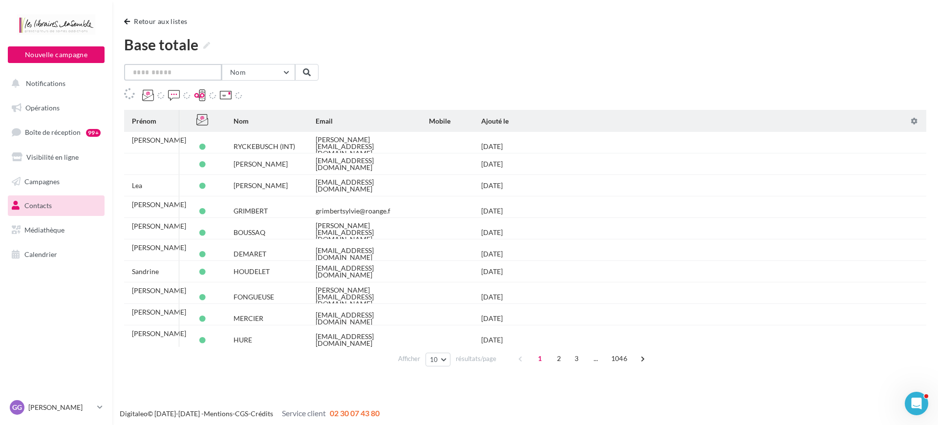
click at [209, 75] on input "text" at bounding box center [173, 72] width 98 height 17
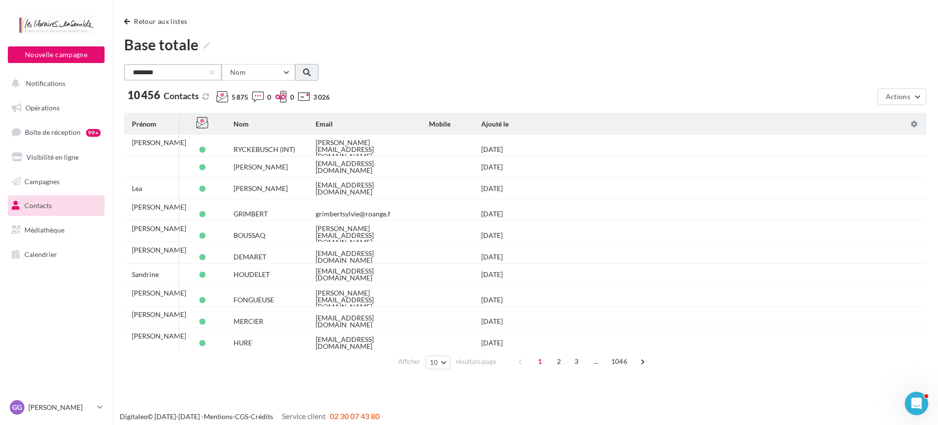
type input "********"
click at [300, 70] on button at bounding box center [306, 72] width 23 height 17
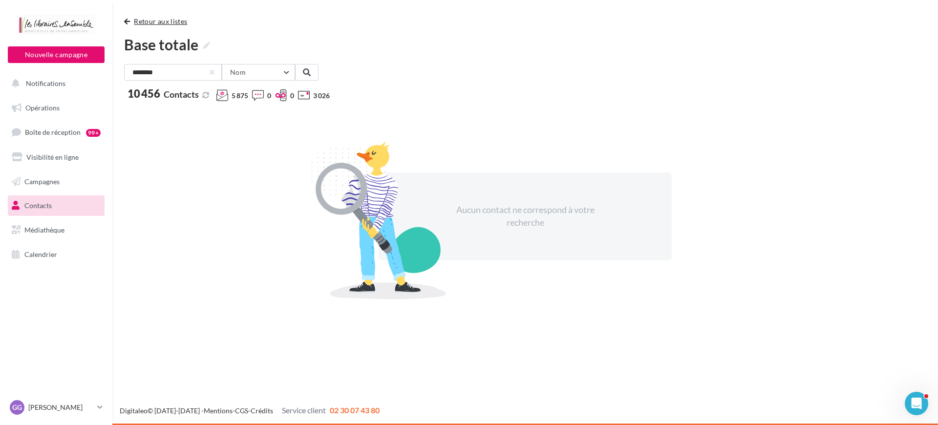
click at [129, 21] on span "button" at bounding box center [127, 21] width 6 height 7
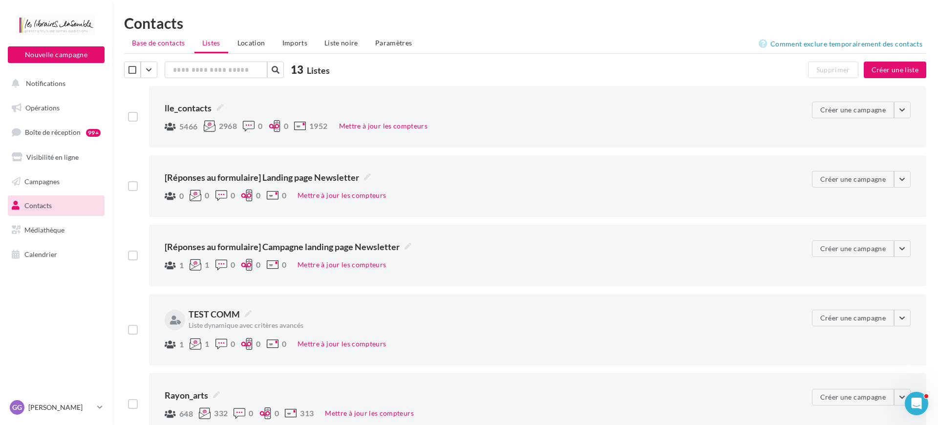
click at [148, 45] on span "Base de contacts" at bounding box center [158, 43] width 53 height 8
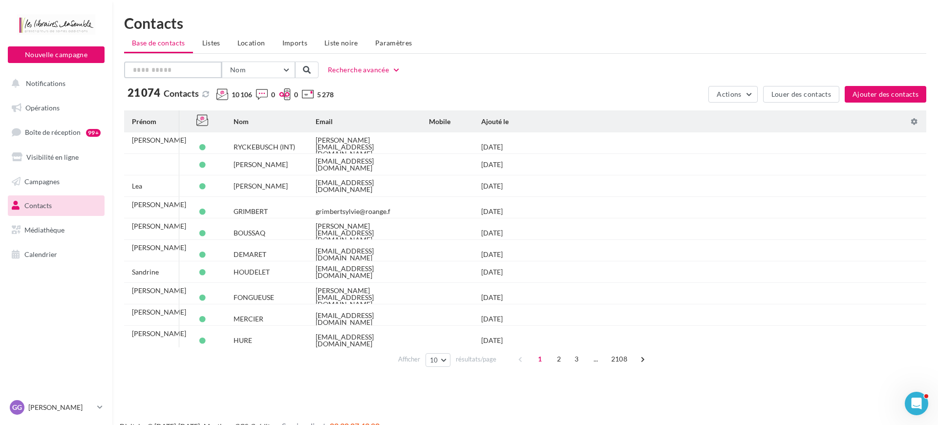
click at [175, 71] on input "text" at bounding box center [173, 70] width 98 height 17
click at [306, 76] on button at bounding box center [306, 70] width 23 height 17
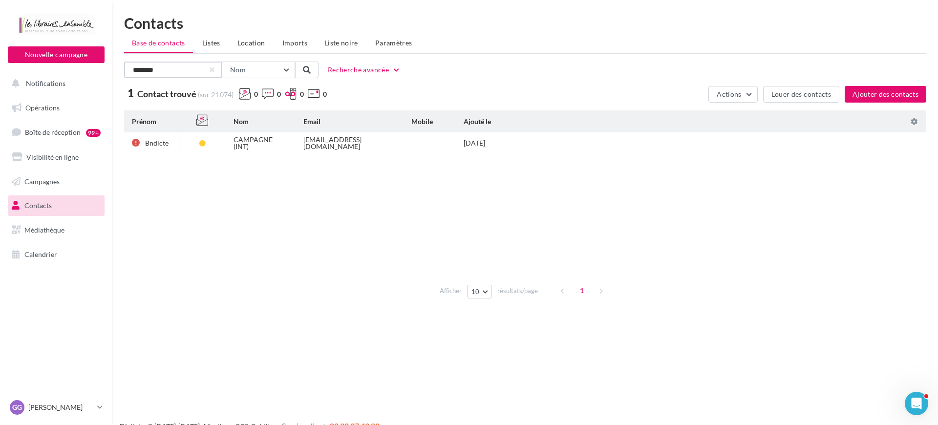
click at [155, 73] on input "********" at bounding box center [173, 70] width 98 height 17
click at [157, 72] on input "********" at bounding box center [173, 70] width 98 height 17
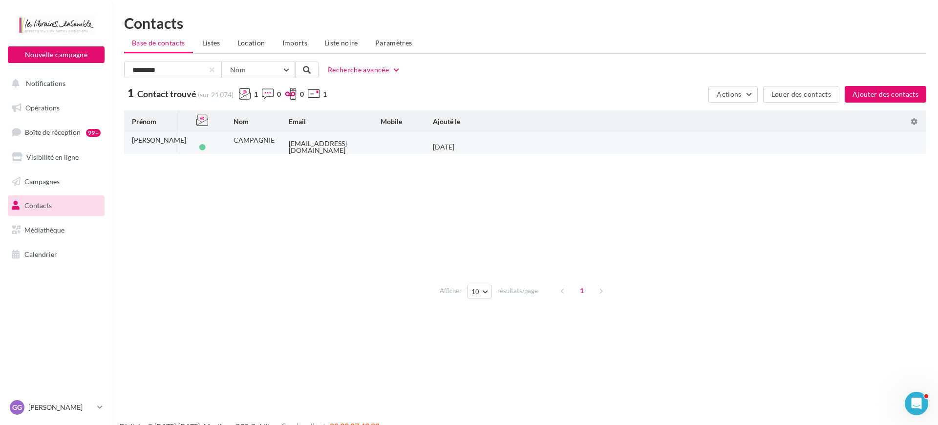
click at [256, 144] on div "CAMPAGNIE" at bounding box center [253, 140] width 41 height 7
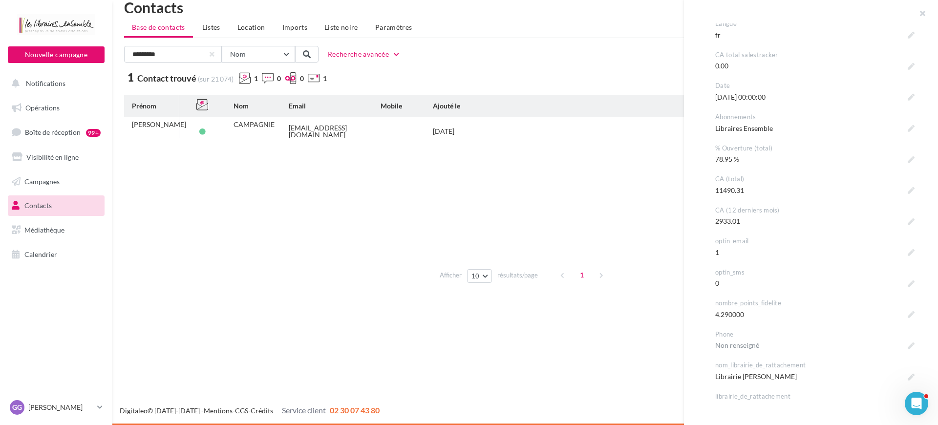
scroll to position [642, 0]
click at [172, 59] on input "*********" at bounding box center [173, 54] width 98 height 17
type input "******"
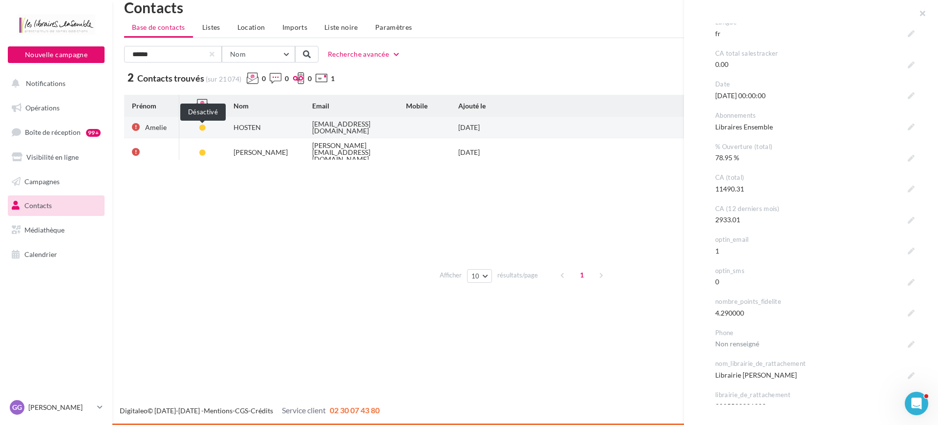
click at [202, 128] on span at bounding box center [202, 128] width 6 height 6
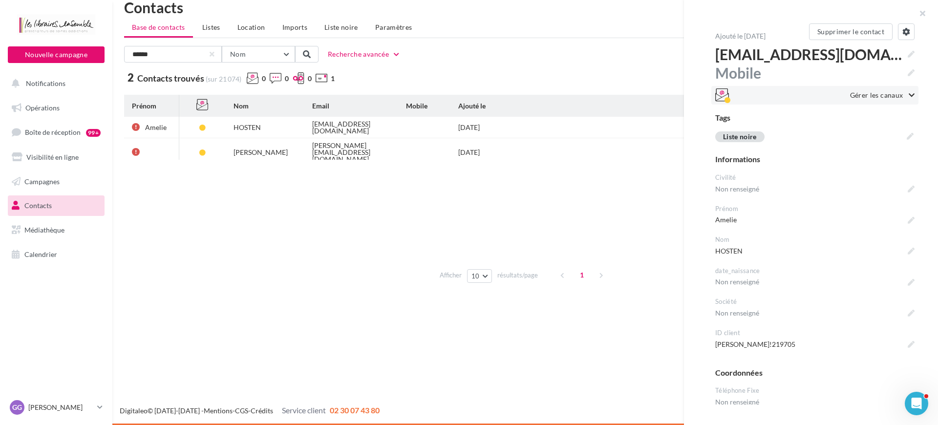
click at [727, 98] on div at bounding box center [727, 100] width 6 height 6
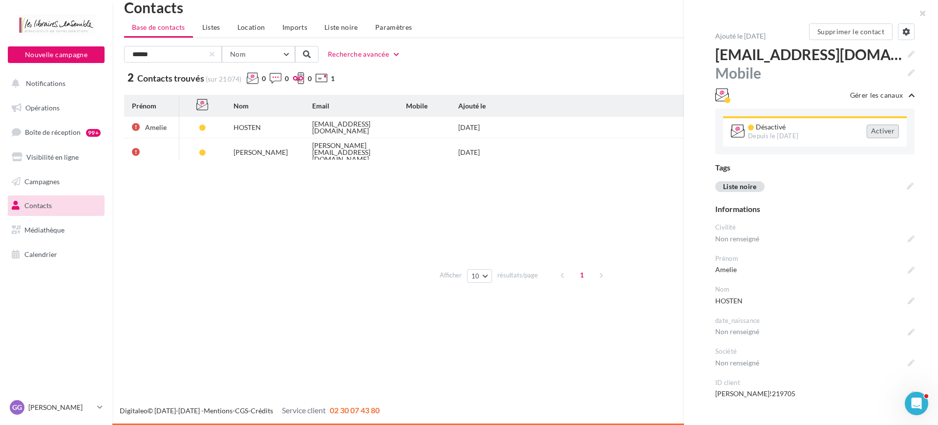
click at [878, 128] on div "Activer" at bounding box center [882, 132] width 32 height 14
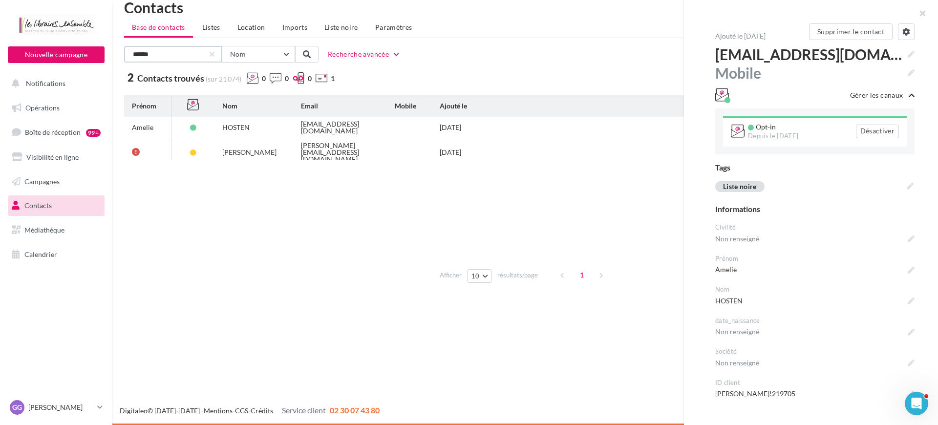
click at [163, 59] on input "******" at bounding box center [173, 54] width 98 height 17
click at [212, 29] on span "Listes" at bounding box center [211, 27] width 18 height 8
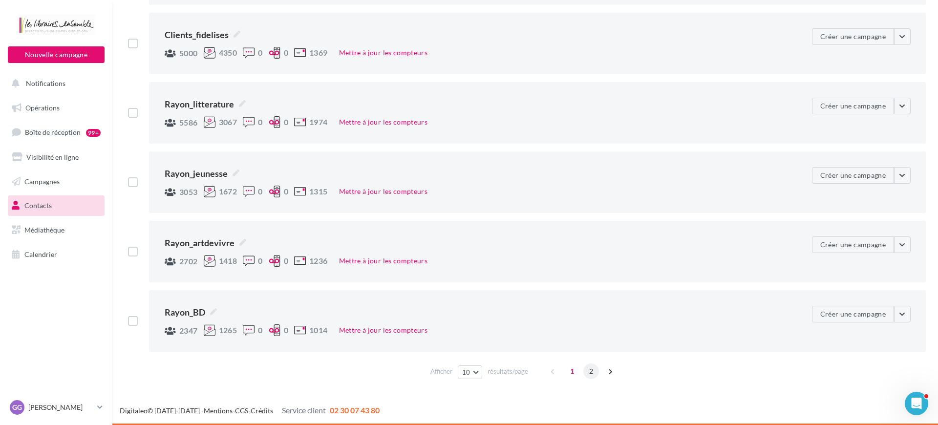
click at [594, 374] on span "2" at bounding box center [591, 371] width 16 height 16
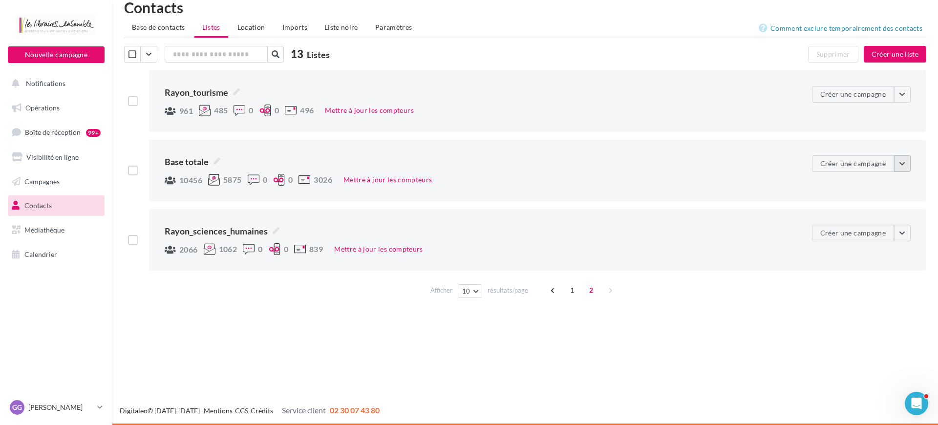
scroll to position [16, 0]
click at [908, 165] on button "button" at bounding box center [902, 163] width 17 height 17
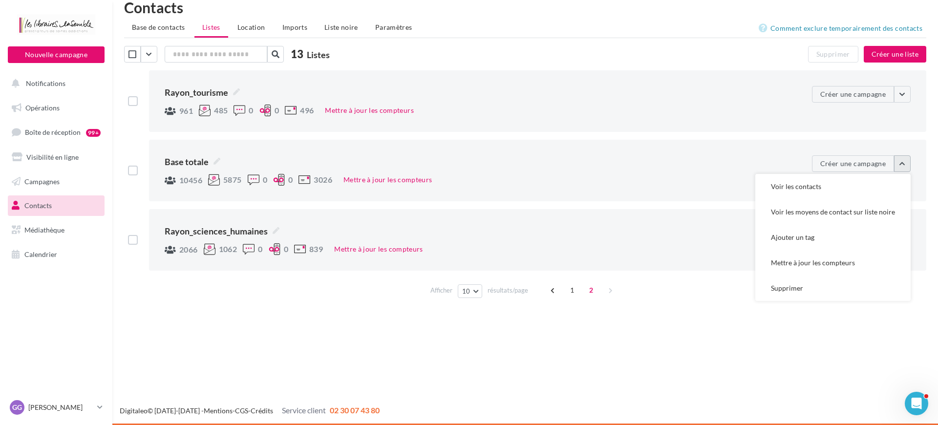
scroll to position [15, 0]
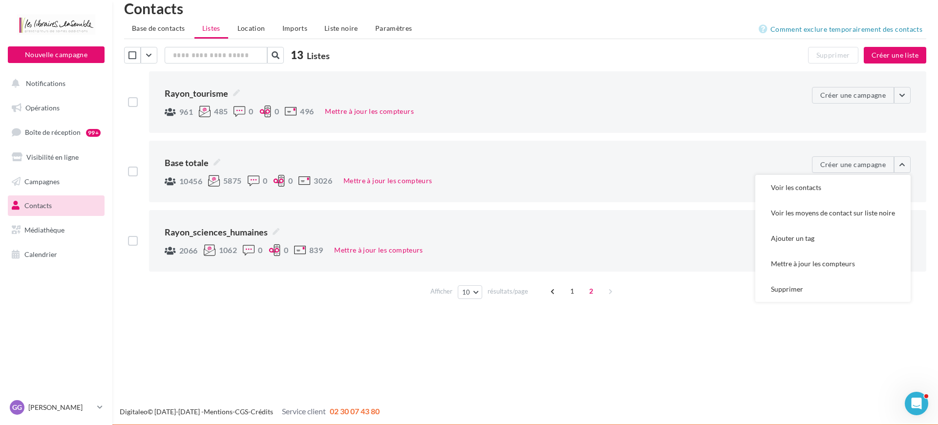
click at [880, 190] on button "Voir les contacts" at bounding box center [832, 187] width 155 height 25
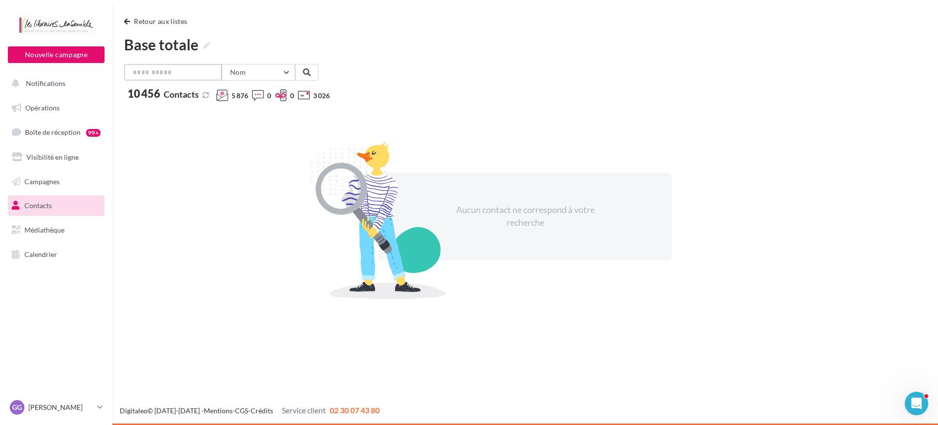
click at [172, 74] on input "text" at bounding box center [173, 72] width 98 height 17
type input "********"
click at [307, 72] on span at bounding box center [307, 72] width 8 height 8
click at [124, 22] on div "**********" at bounding box center [524, 177] width 825 height 354
click at [126, 21] on span "button" at bounding box center [127, 21] width 6 height 7
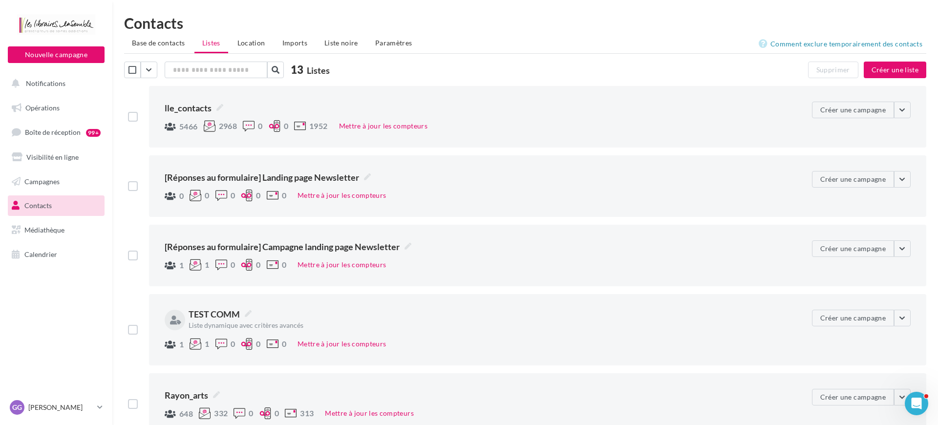
click at [153, 51] on li "Base de contacts" at bounding box center [158, 43] width 69 height 18
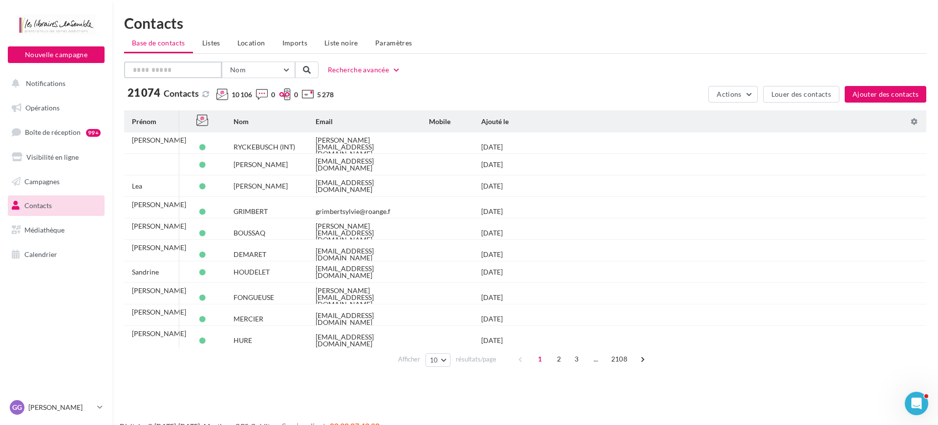
click at [177, 72] on input "text" at bounding box center [173, 70] width 98 height 17
type input "********"
click at [307, 68] on span at bounding box center [307, 70] width 8 height 8
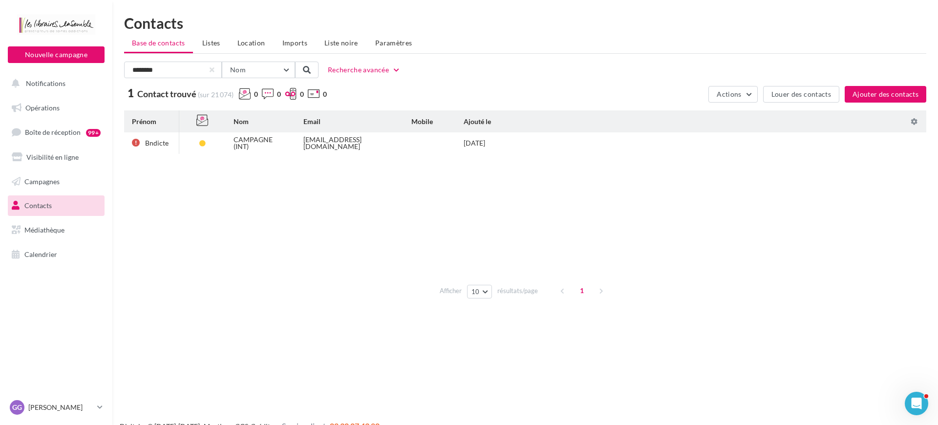
drag, startPoint x: 211, startPoint y: 69, endPoint x: 200, endPoint y: 65, distance: 11.4
click at [211, 69] on div at bounding box center [212, 70] width 4 height 4
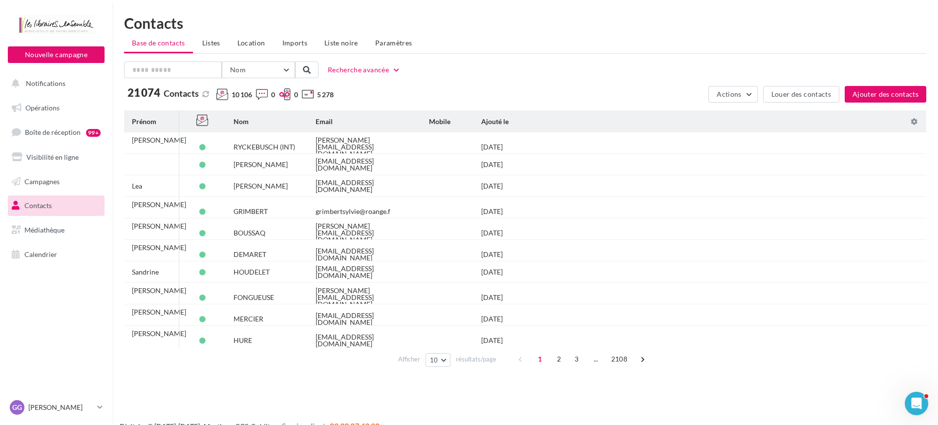
click at [539, 360] on span "1" at bounding box center [540, 359] width 16 height 16
click at [558, 361] on span "2" at bounding box center [559, 359] width 16 height 16
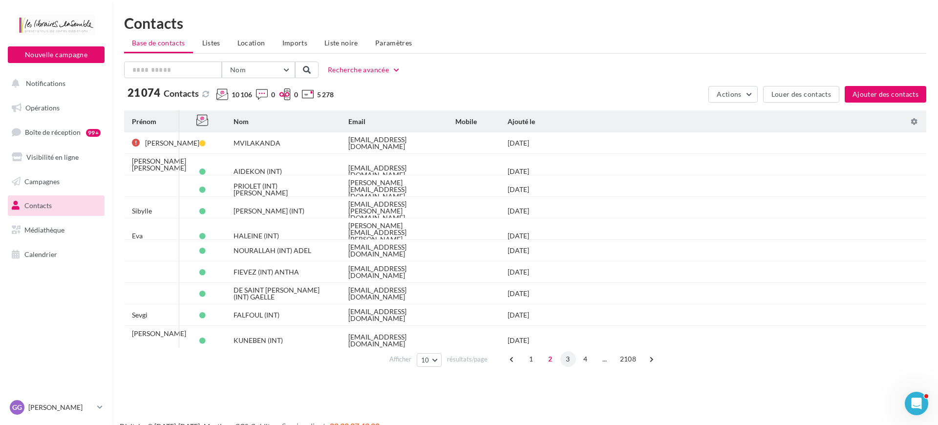
click at [569, 361] on span "3" at bounding box center [568, 359] width 16 height 16
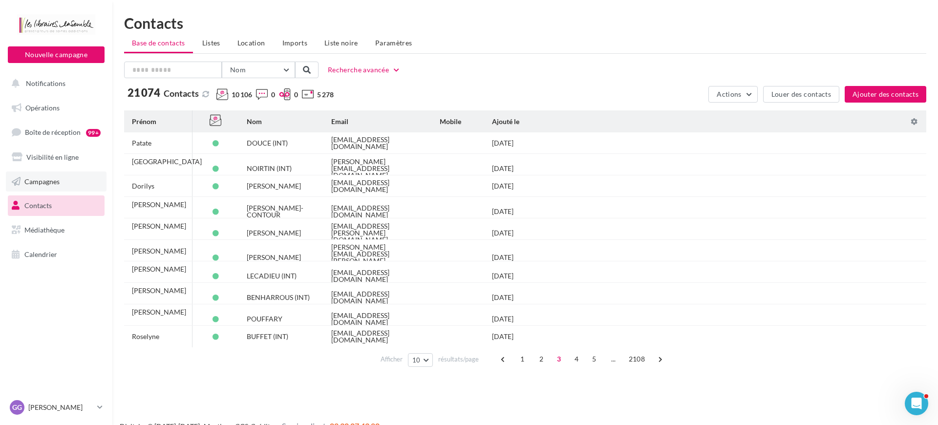
click at [58, 186] on link "Campagnes" at bounding box center [56, 181] width 101 height 21
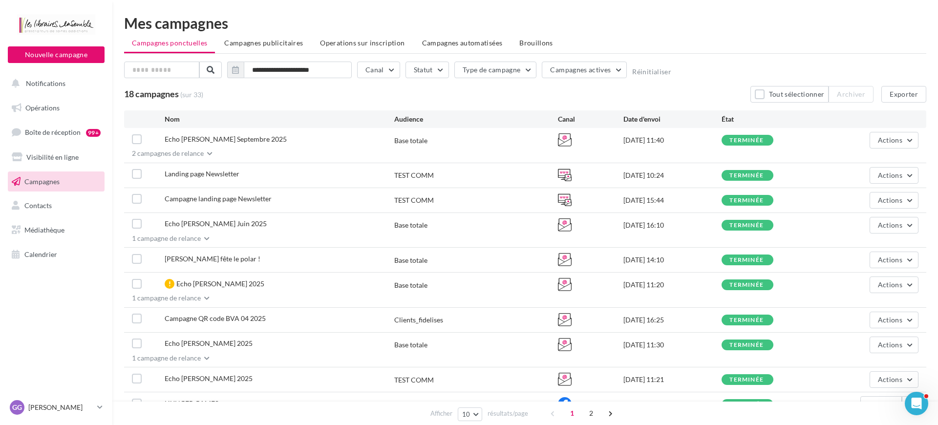
click at [207, 155] on icon "button" at bounding box center [209, 154] width 5 height 6
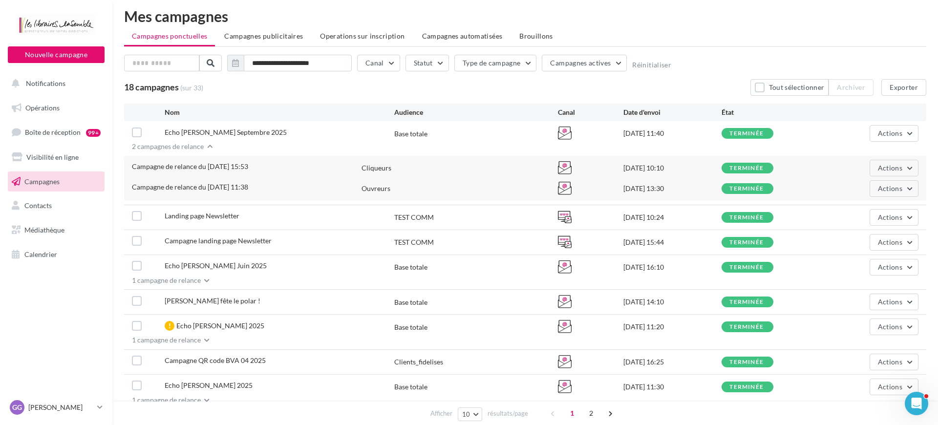
scroll to position [5, 0]
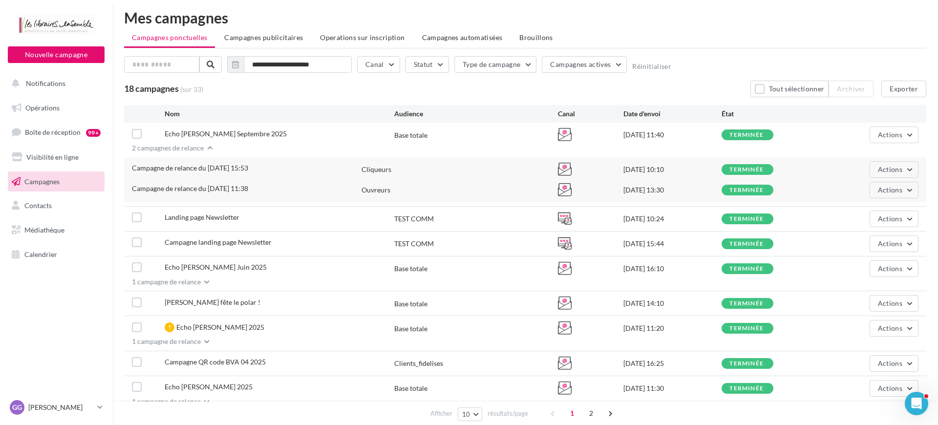
click at [207, 149] on icon "button" at bounding box center [209, 148] width 5 height 6
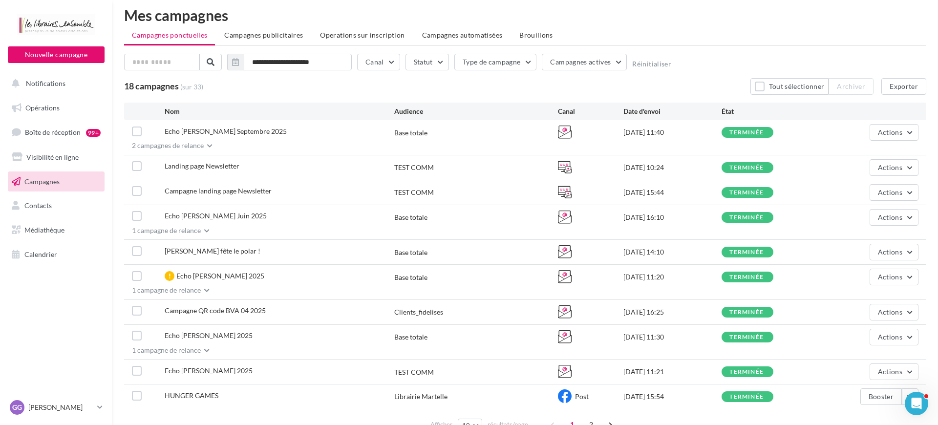
scroll to position [0, 0]
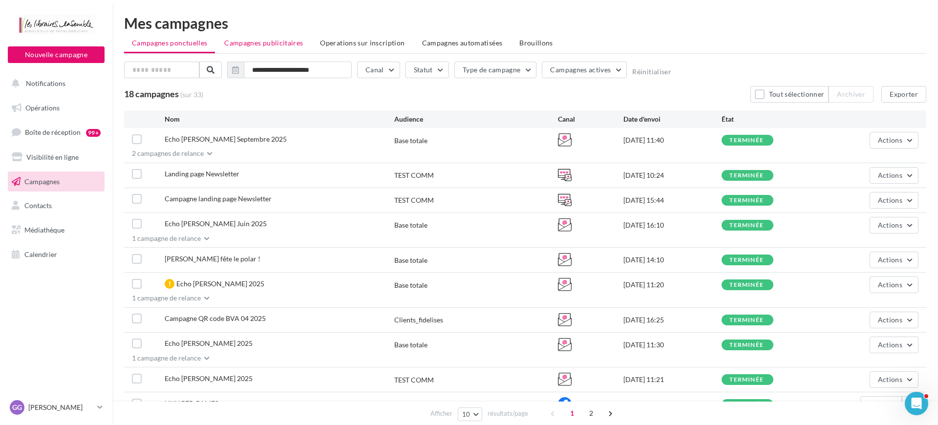
click at [276, 46] on span "Campagnes publicitaires" at bounding box center [263, 43] width 79 height 8
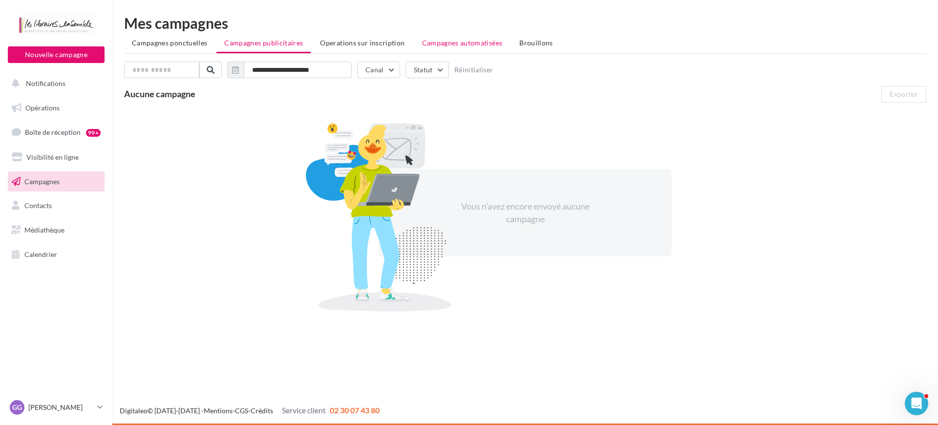
click at [432, 44] on span "Campagnes automatisées" at bounding box center [462, 43] width 81 height 8
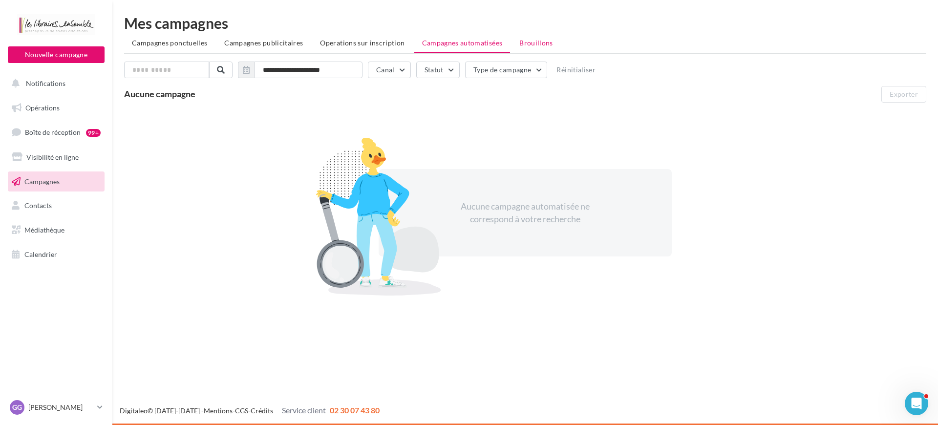
click at [532, 45] on li "Brouillons" at bounding box center [535, 43] width 49 height 18
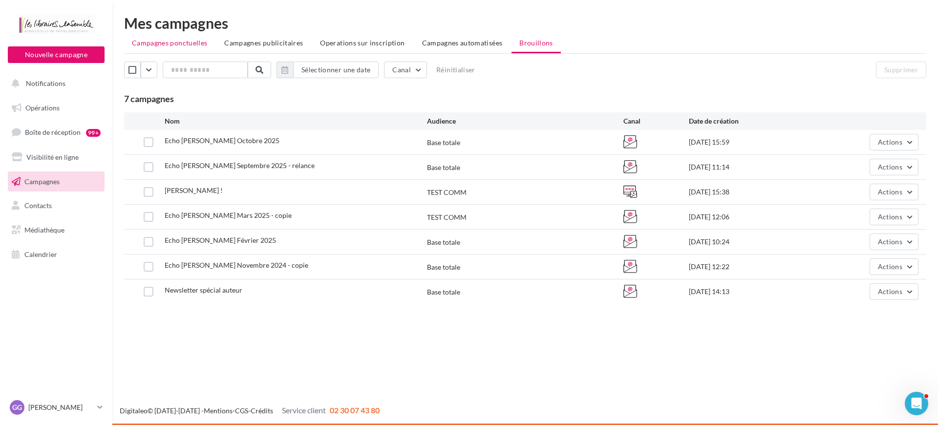
click at [182, 47] on li "Campagnes ponctuelles" at bounding box center [169, 43] width 91 height 18
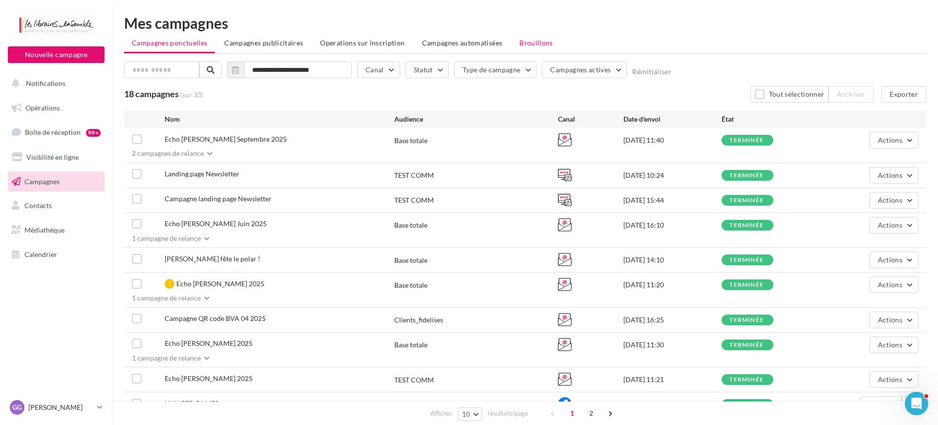
click at [519, 45] on span "Brouillons" at bounding box center [536, 43] width 34 height 8
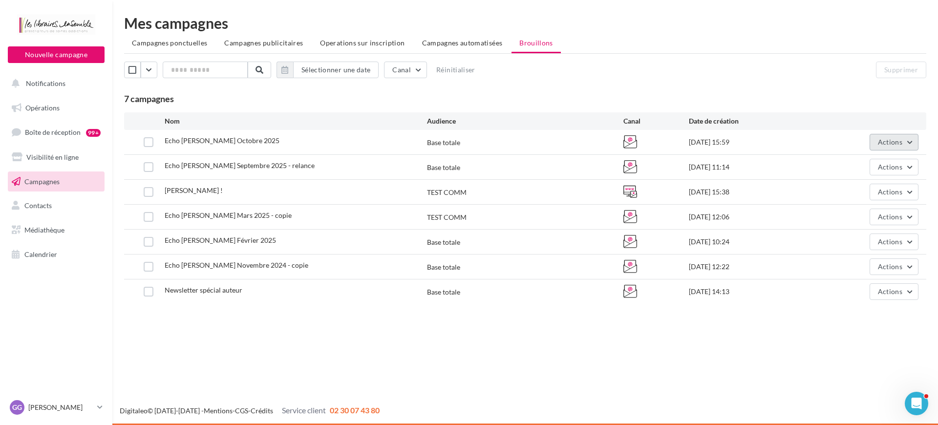
click at [898, 147] on button "Actions" at bounding box center [893, 142] width 49 height 17
click at [865, 169] on button "Editer" at bounding box center [870, 164] width 98 height 25
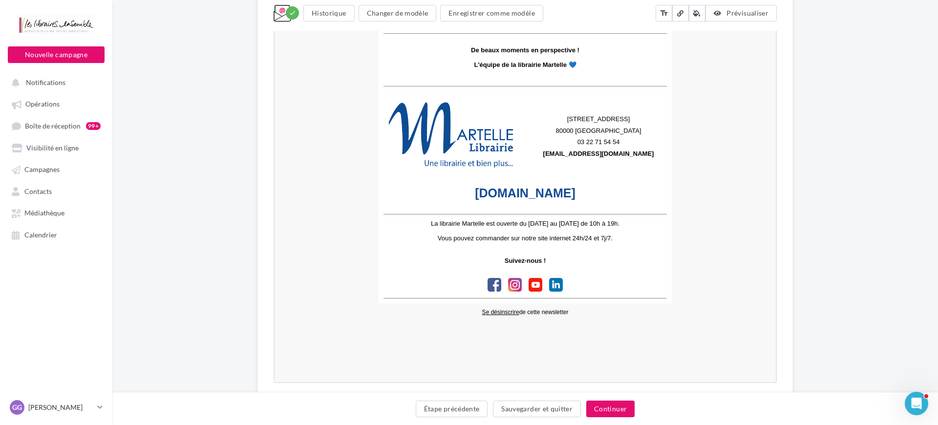
scroll to position [3486, 0]
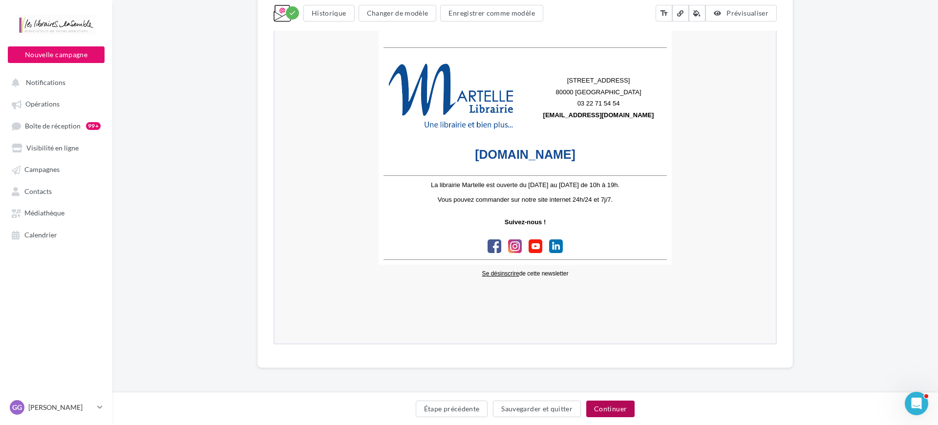
click at [605, 409] on button "Continuer" at bounding box center [610, 409] width 48 height 17
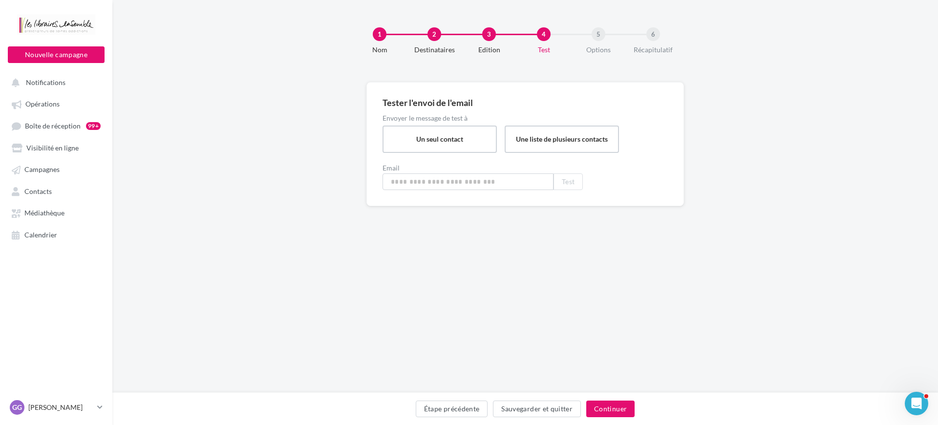
type input "**********"
click at [606, 410] on button "Continuer" at bounding box center [610, 409] width 48 height 17
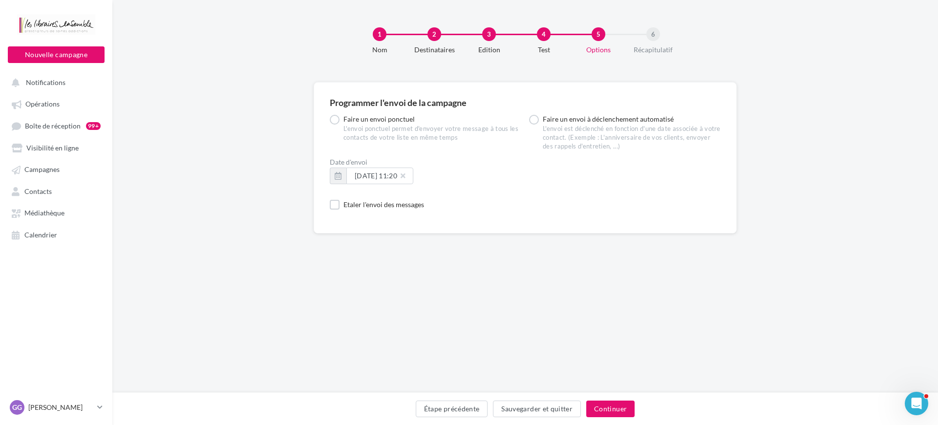
click at [513, 200] on div "Etaler l'envoi des messages" at bounding box center [525, 205] width 391 height 10
click at [613, 409] on button "Continuer" at bounding box center [610, 409] width 48 height 17
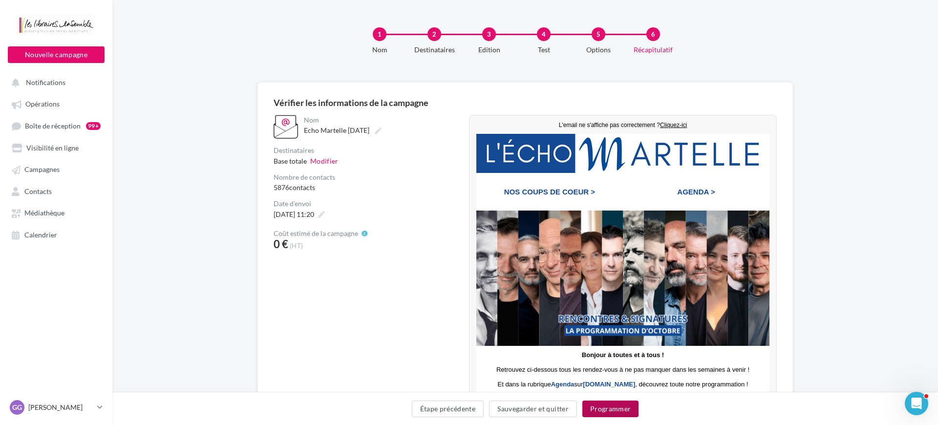
click at [621, 413] on button "Programmer" at bounding box center [610, 409] width 57 height 17
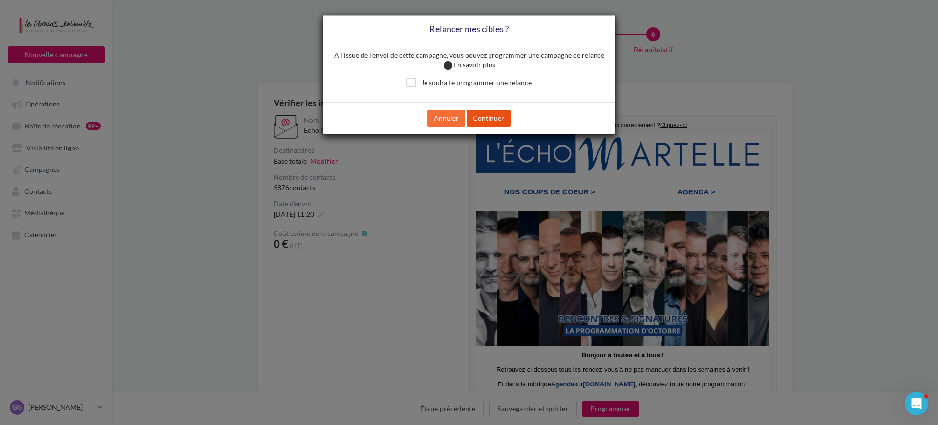
click at [475, 116] on button "Continuer" at bounding box center [488, 118] width 44 height 17
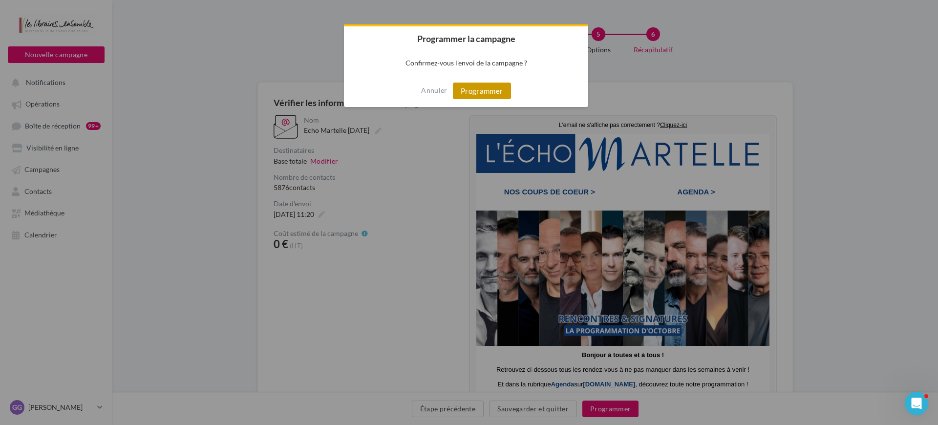
click at [476, 89] on button "Programmer" at bounding box center [482, 91] width 58 height 17
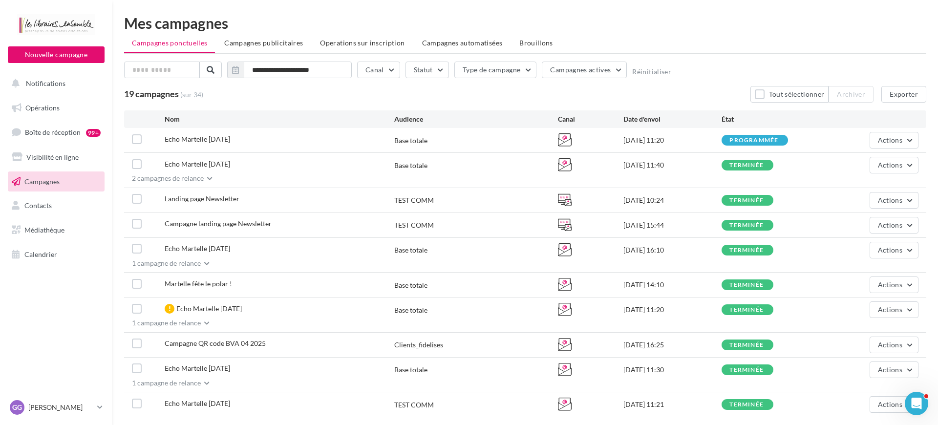
drag, startPoint x: 258, startPoint y: 103, endPoint x: 249, endPoint y: 107, distance: 10.1
click at [258, 103] on div "**********" at bounding box center [525, 253] width 802 height 382
click at [50, 84] on span "Notifications" at bounding box center [46, 83] width 40 height 8
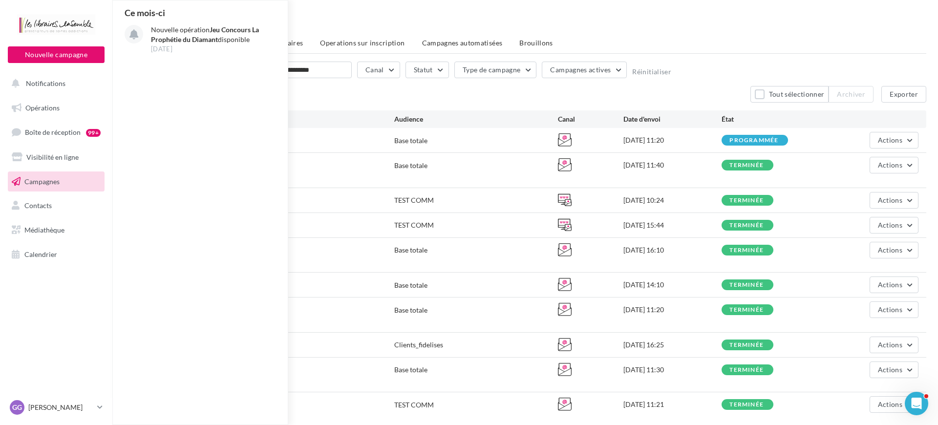
click at [77, 24] on div at bounding box center [56, 26] width 78 height 24
